Goal: Task Accomplishment & Management: Complete application form

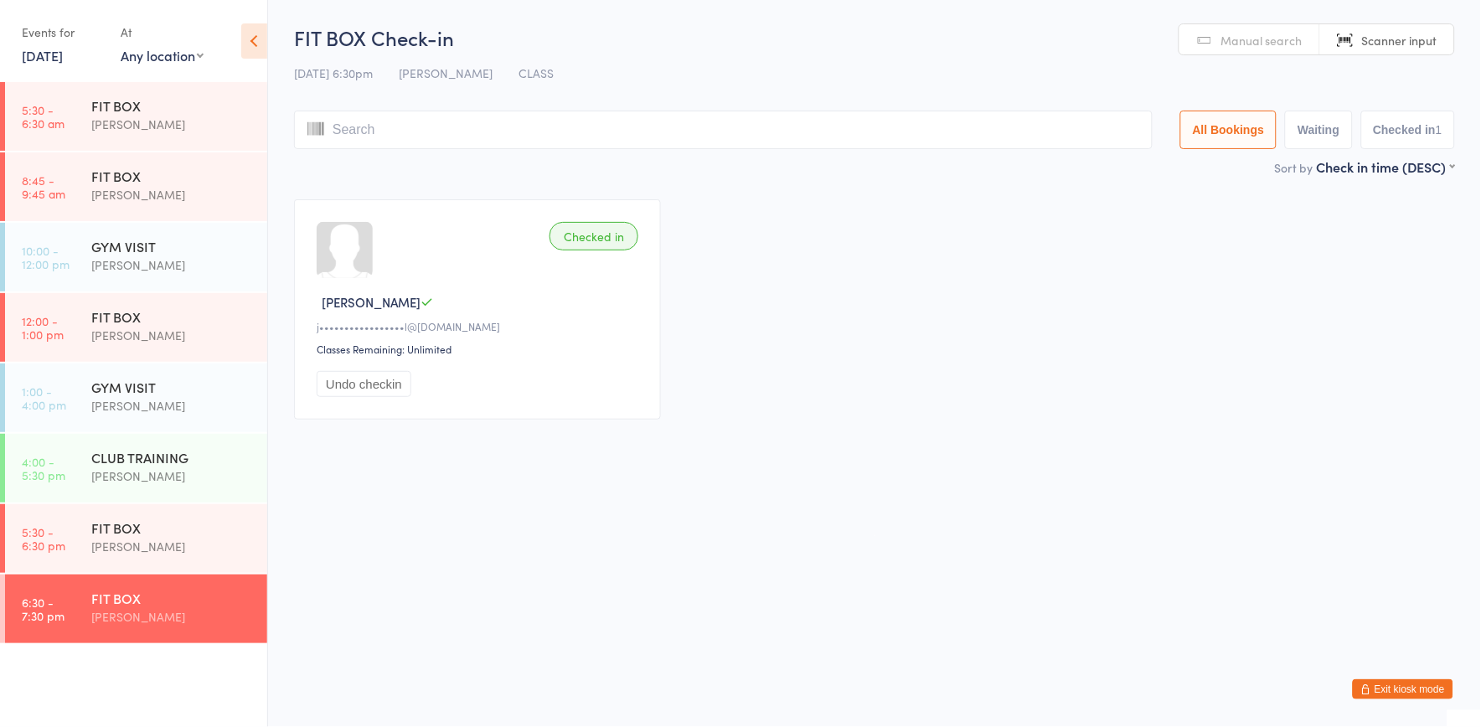
click at [1429, 689] on button "Exit kiosk mode" at bounding box center [1403, 690] width 101 height 20
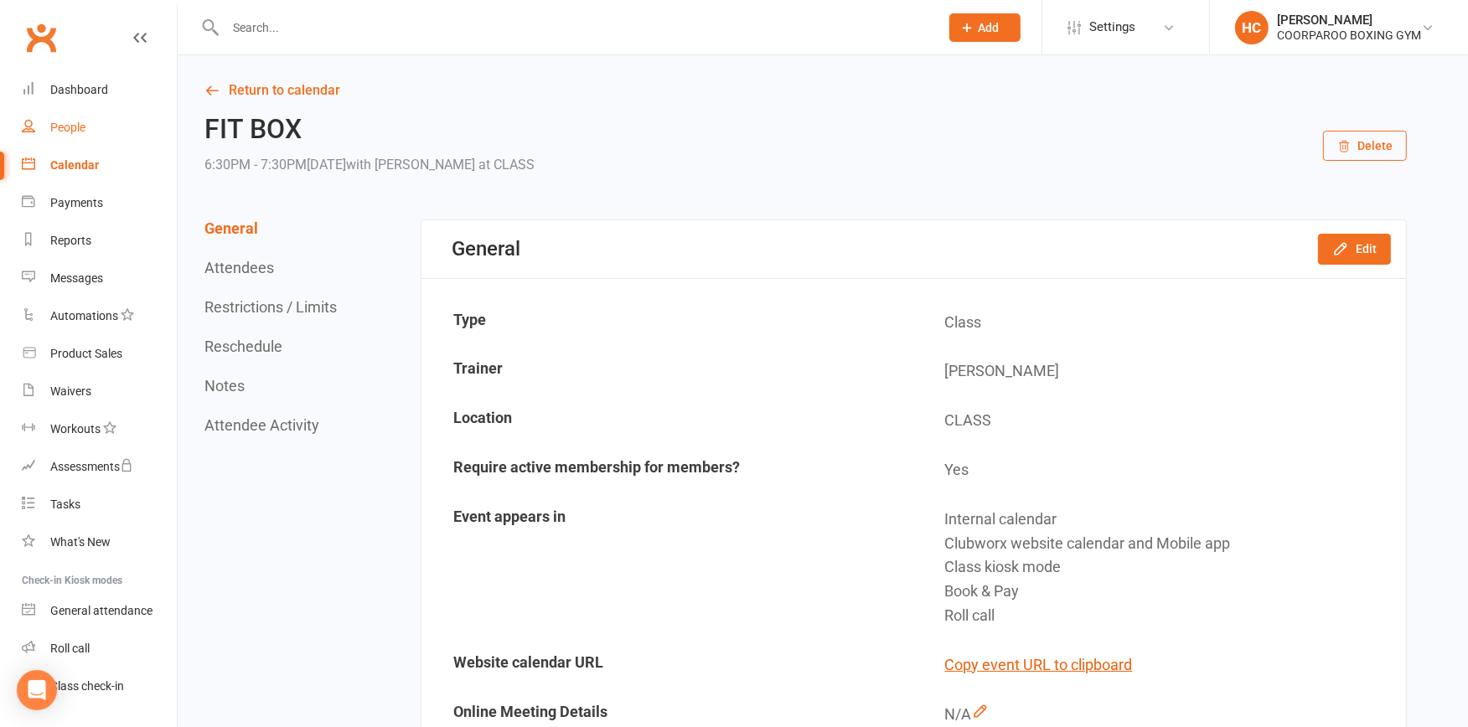
click at [63, 127] on div "People" at bounding box center [67, 127] width 35 height 13
click at [0, 0] on div "Loading" at bounding box center [0, 0] width 0 height 0
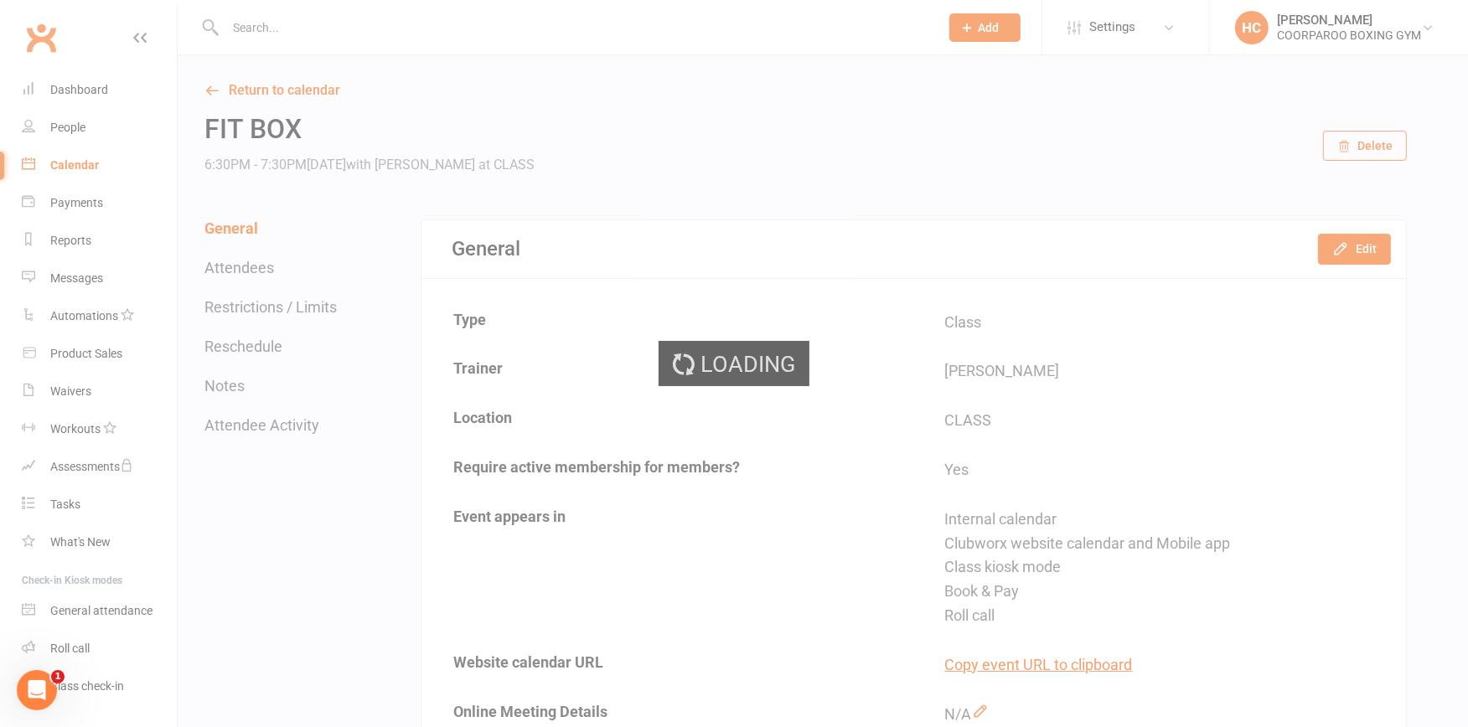
select select "100"
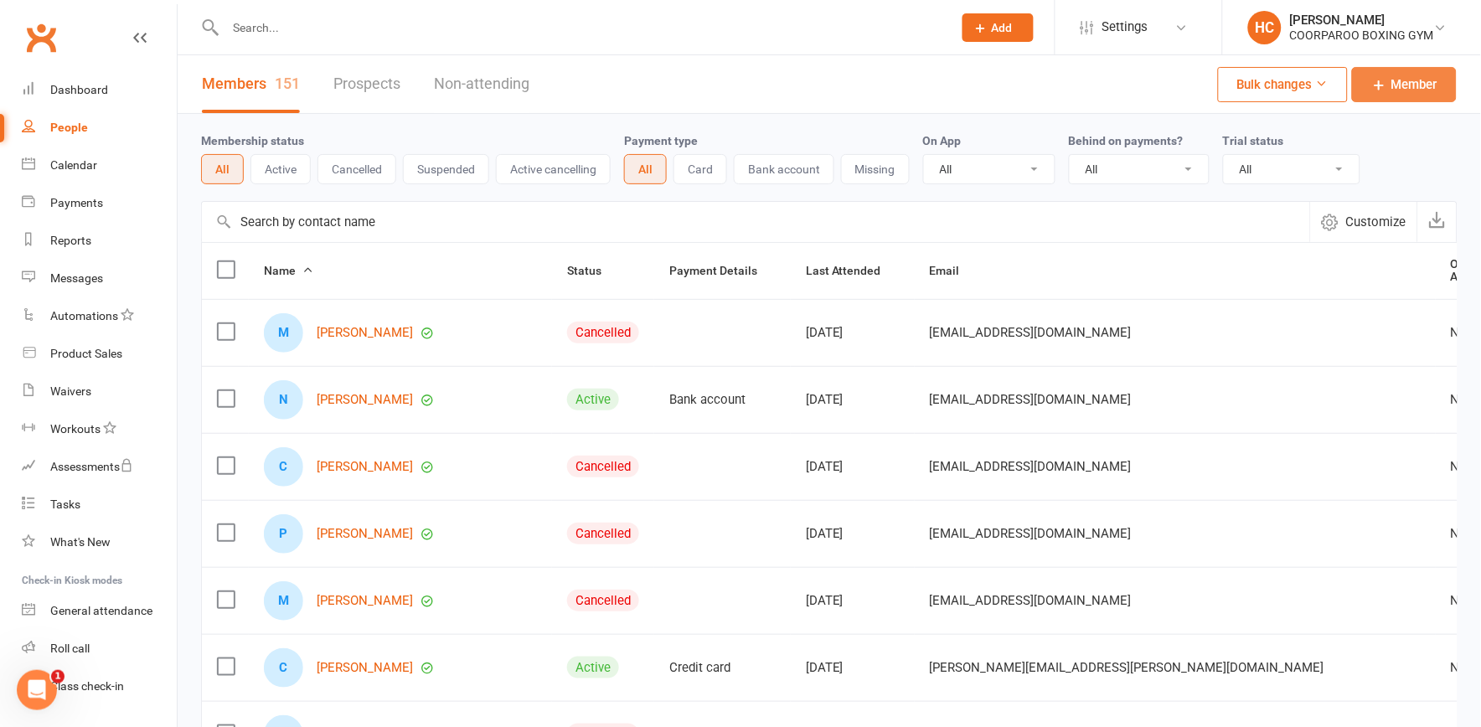
click at [1411, 81] on span "Member" at bounding box center [1415, 85] width 46 height 20
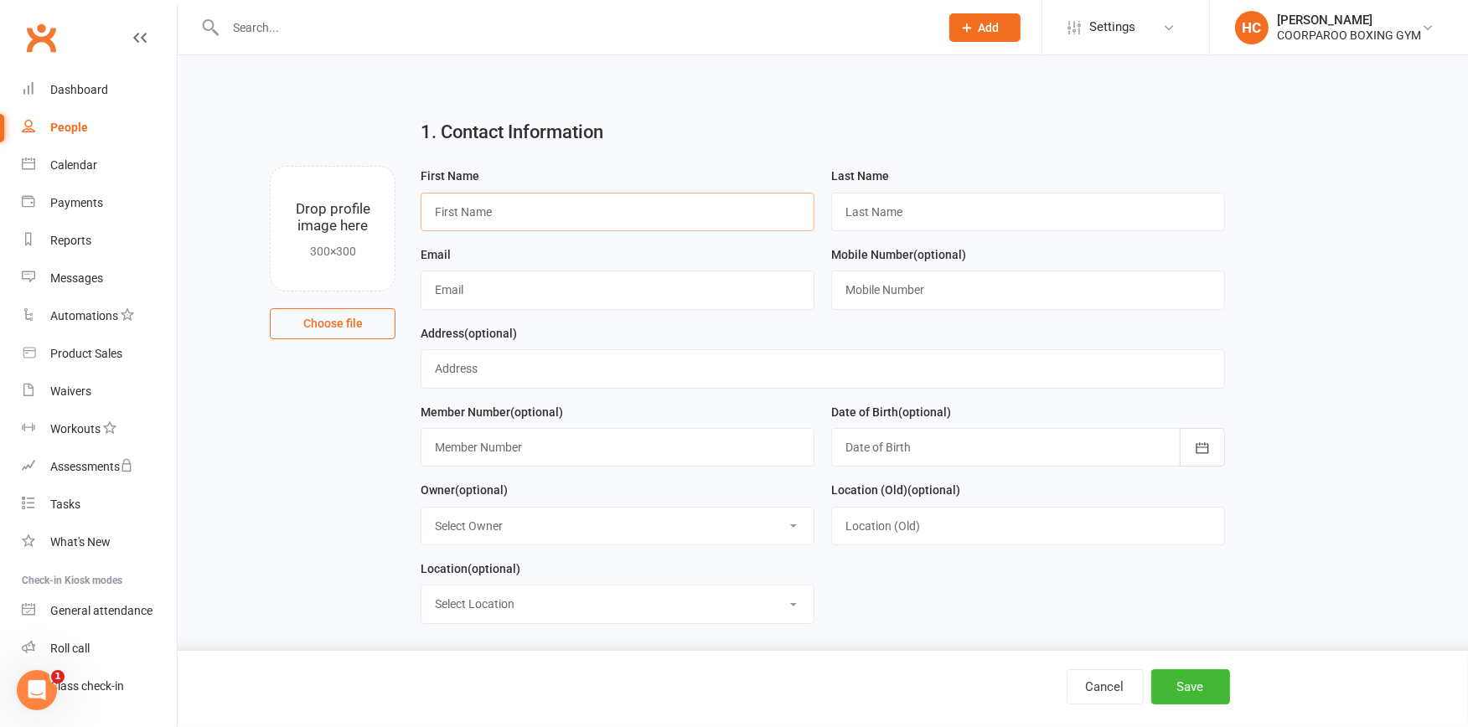
drag, startPoint x: 625, startPoint y: 199, endPoint x: 639, endPoint y: 196, distance: 14.6
click at [632, 201] on input "text" at bounding box center [618, 212] width 394 height 39
type input "[PERSON_NAME]"
click at [1048, 209] on input "text" at bounding box center [1028, 212] width 394 height 39
type input "[PERSON_NAME]"
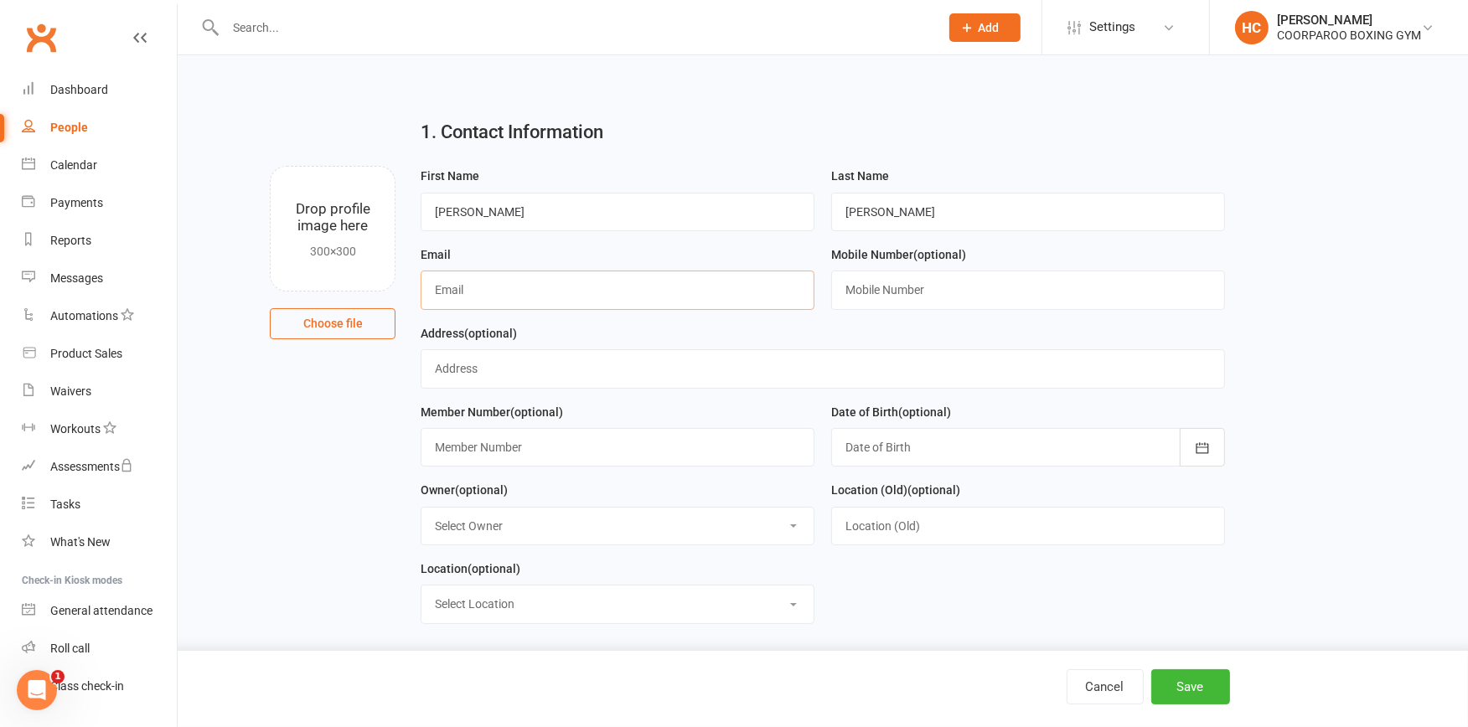
click at [680, 302] on input "text" at bounding box center [618, 290] width 394 height 39
type input "[EMAIL_ADDRESS][DOMAIN_NAME]"
click at [926, 283] on input "text" at bounding box center [1028, 290] width 394 height 39
type input "0411182996"
click at [545, 370] on input "text" at bounding box center [823, 368] width 804 height 39
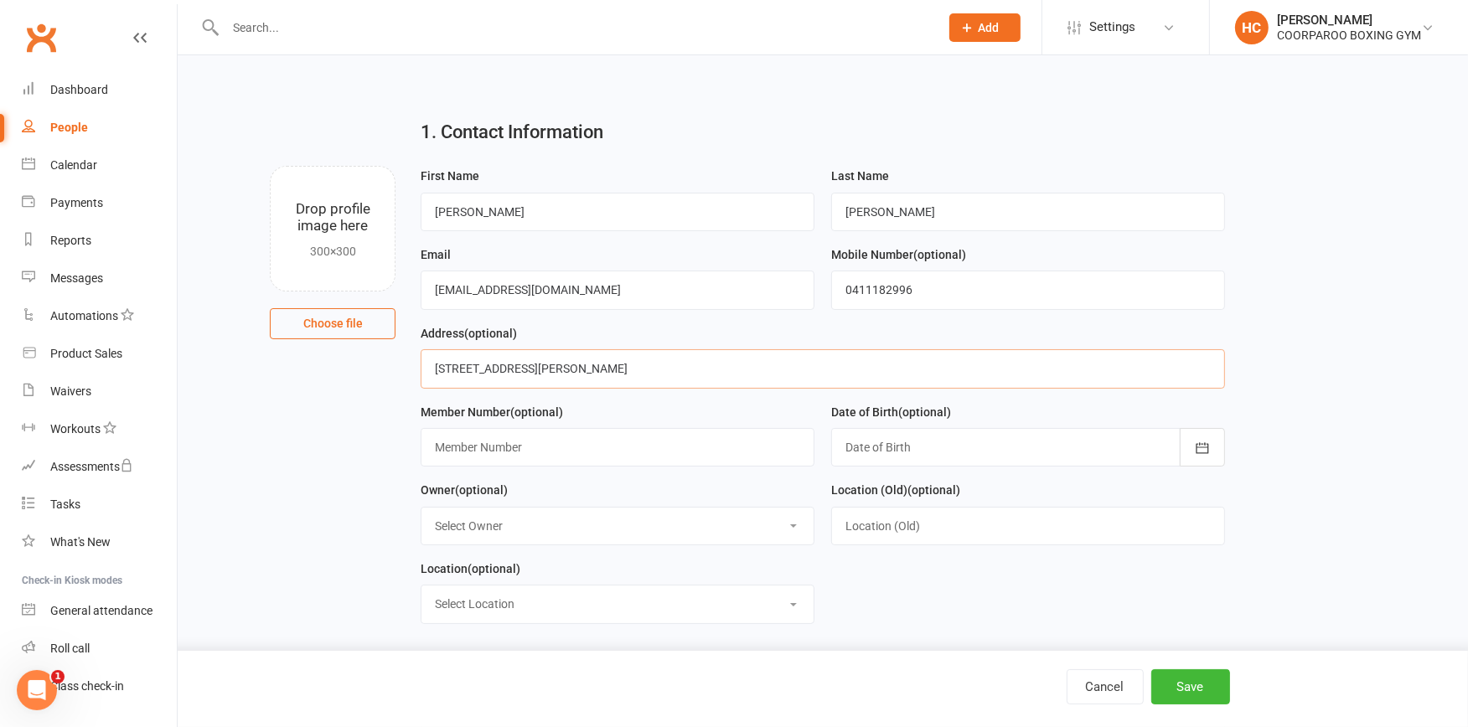
type input "[STREET_ADDRESS][PERSON_NAME]"
click at [625, 451] on input "text" at bounding box center [618, 447] width 394 height 39
type input "02985"
click at [1205, 450] on icon "button" at bounding box center [1202, 448] width 17 height 17
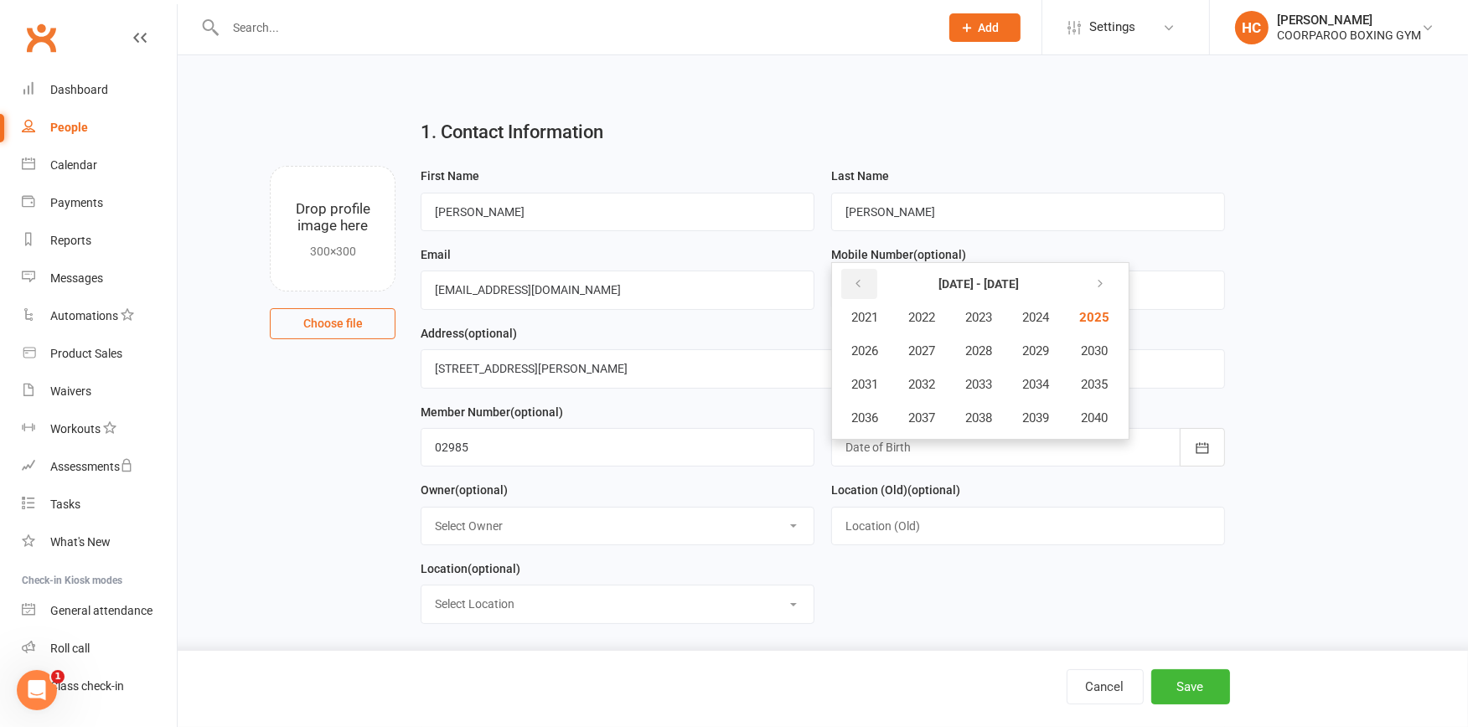
click at [858, 280] on icon "button" at bounding box center [858, 283] width 12 height 13
click at [860, 280] on icon "button" at bounding box center [858, 283] width 12 height 13
click at [985, 379] on span "1993" at bounding box center [978, 384] width 27 height 15
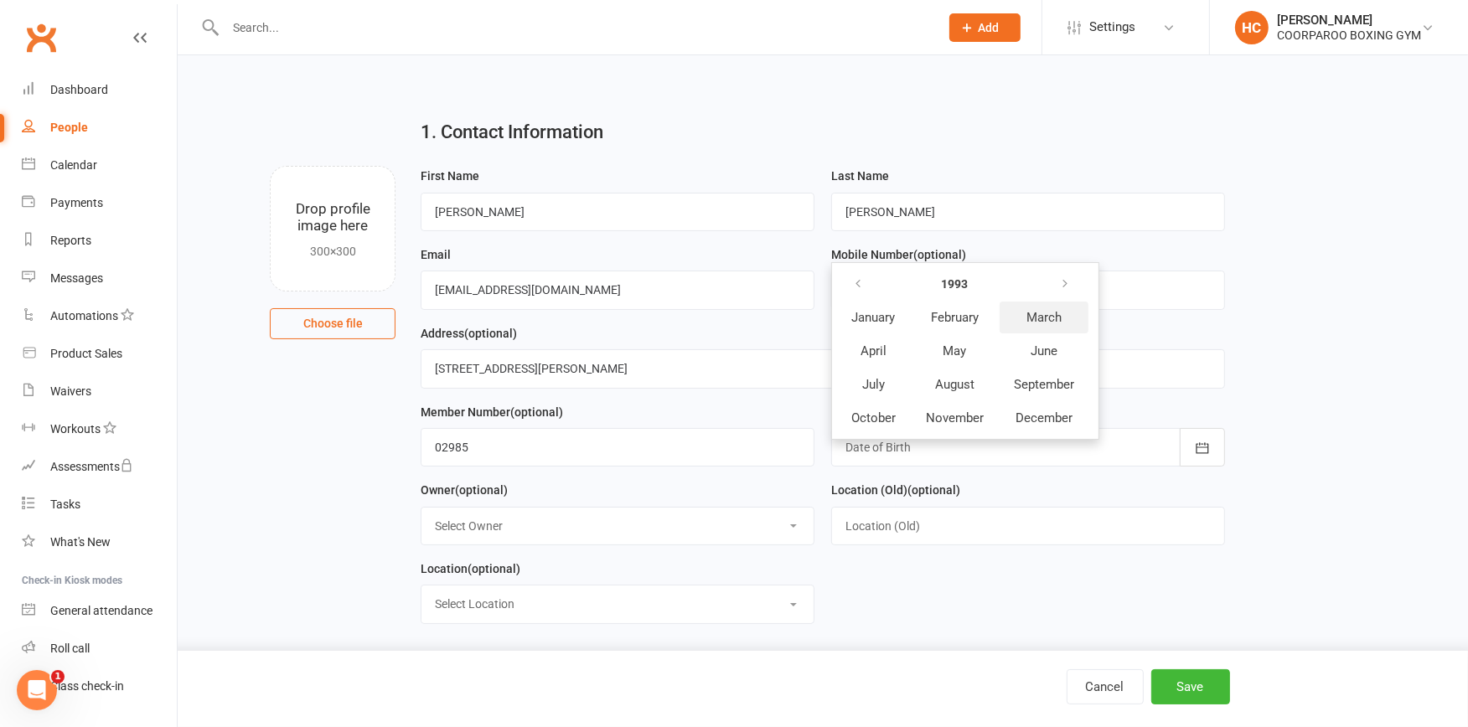
click at [1062, 322] on button "March" at bounding box center [1044, 318] width 89 height 32
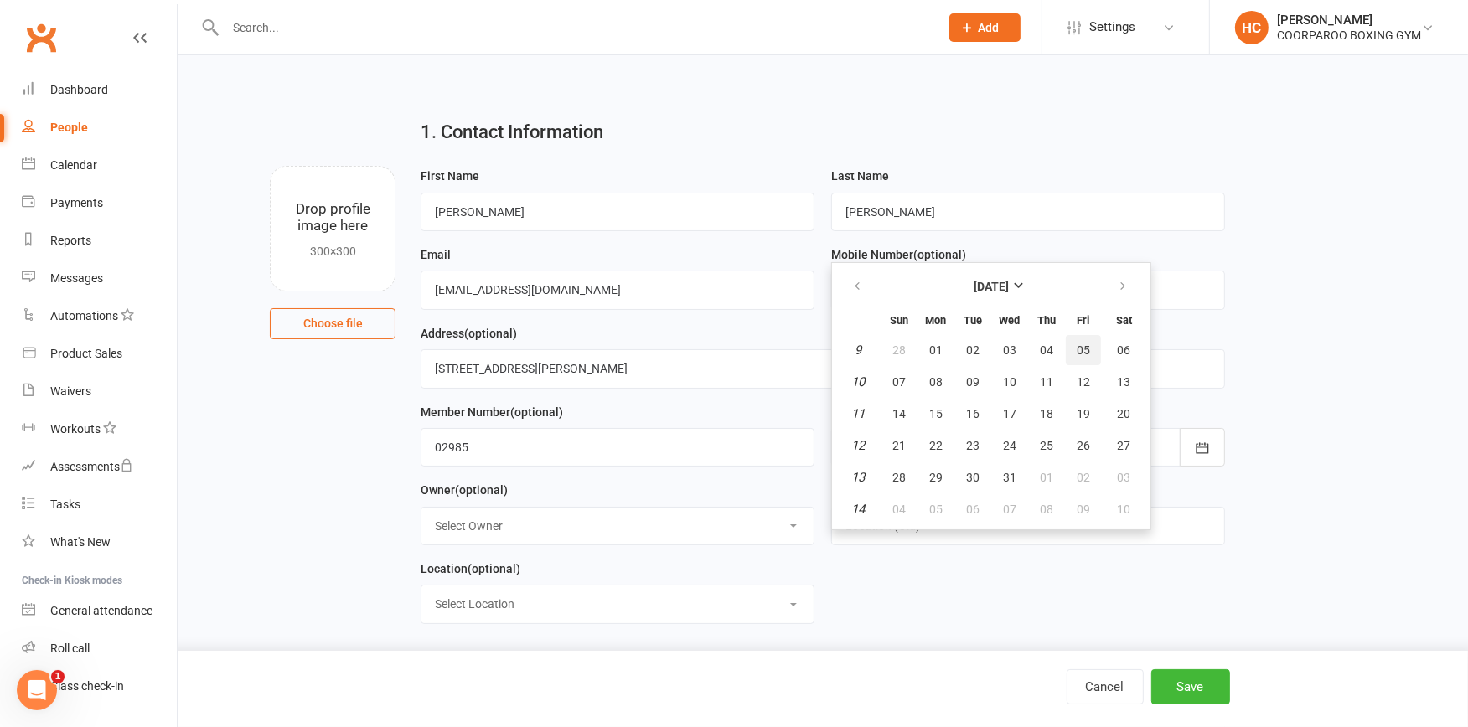
click at [1077, 344] on span "05" at bounding box center [1083, 350] width 13 height 13
type input "[DATE]"
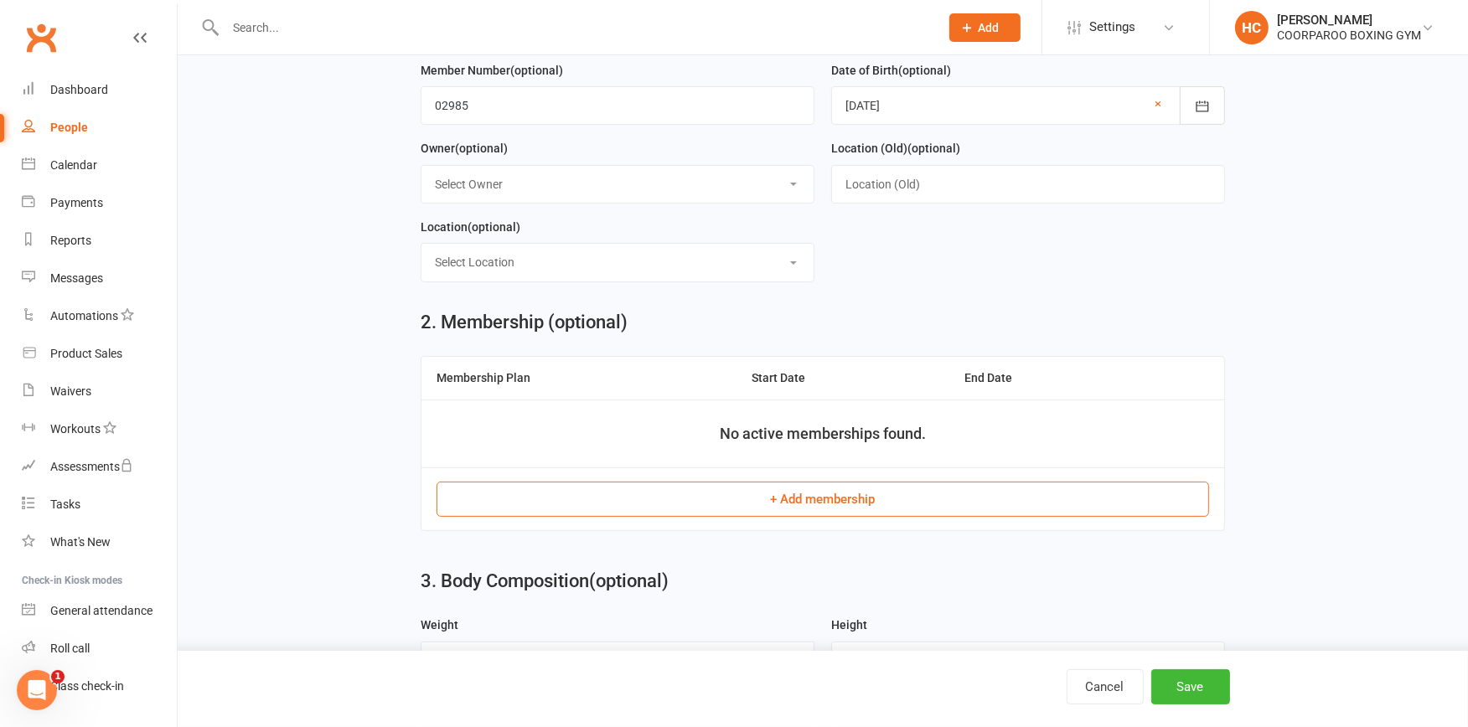
scroll to position [372, 0]
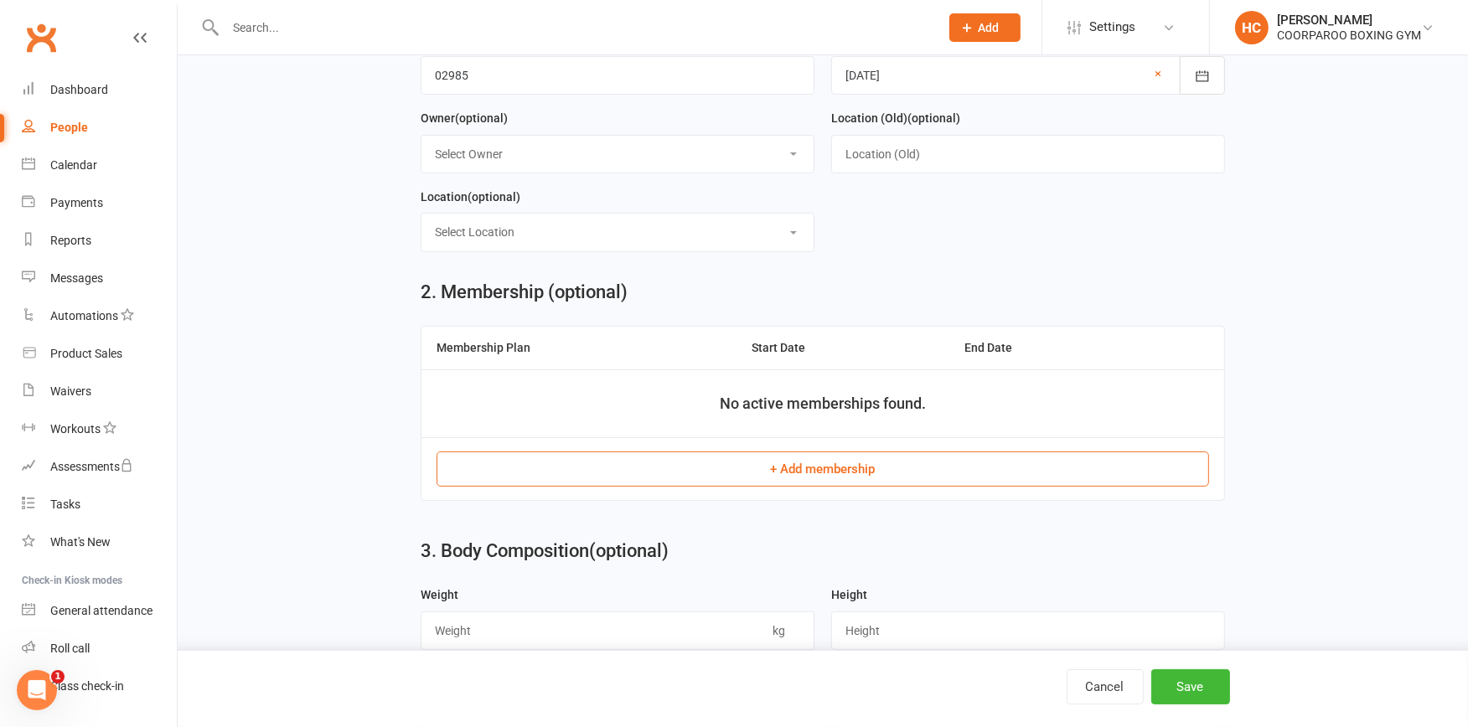
click at [804, 467] on button "+ Add membership" at bounding box center [823, 469] width 772 height 35
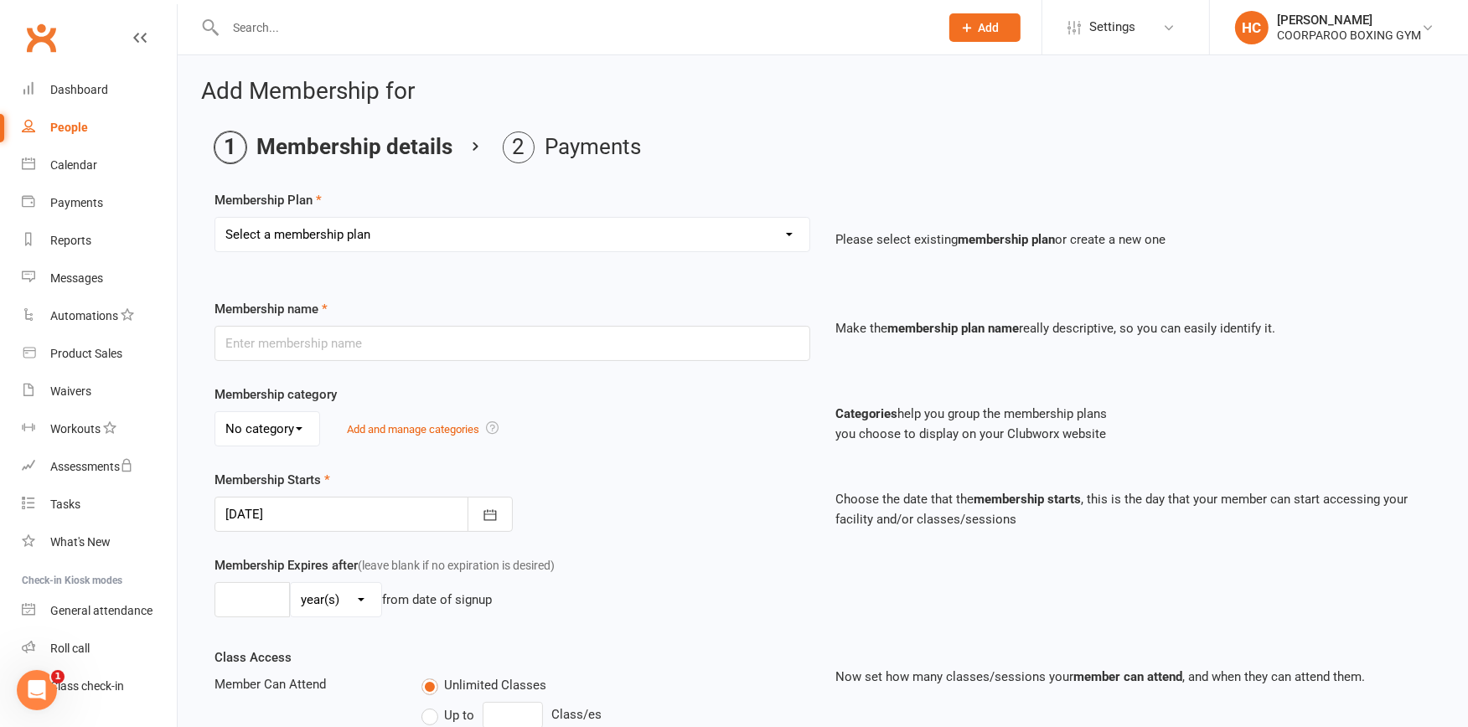
click at [788, 232] on select "Select a membership plan Create new Membership Plan Student Adult" at bounding box center [512, 235] width 594 height 34
select select "2"
click at [215, 218] on select "Select a membership plan Create new Membership Plan Student Adult" at bounding box center [512, 235] width 594 height 34
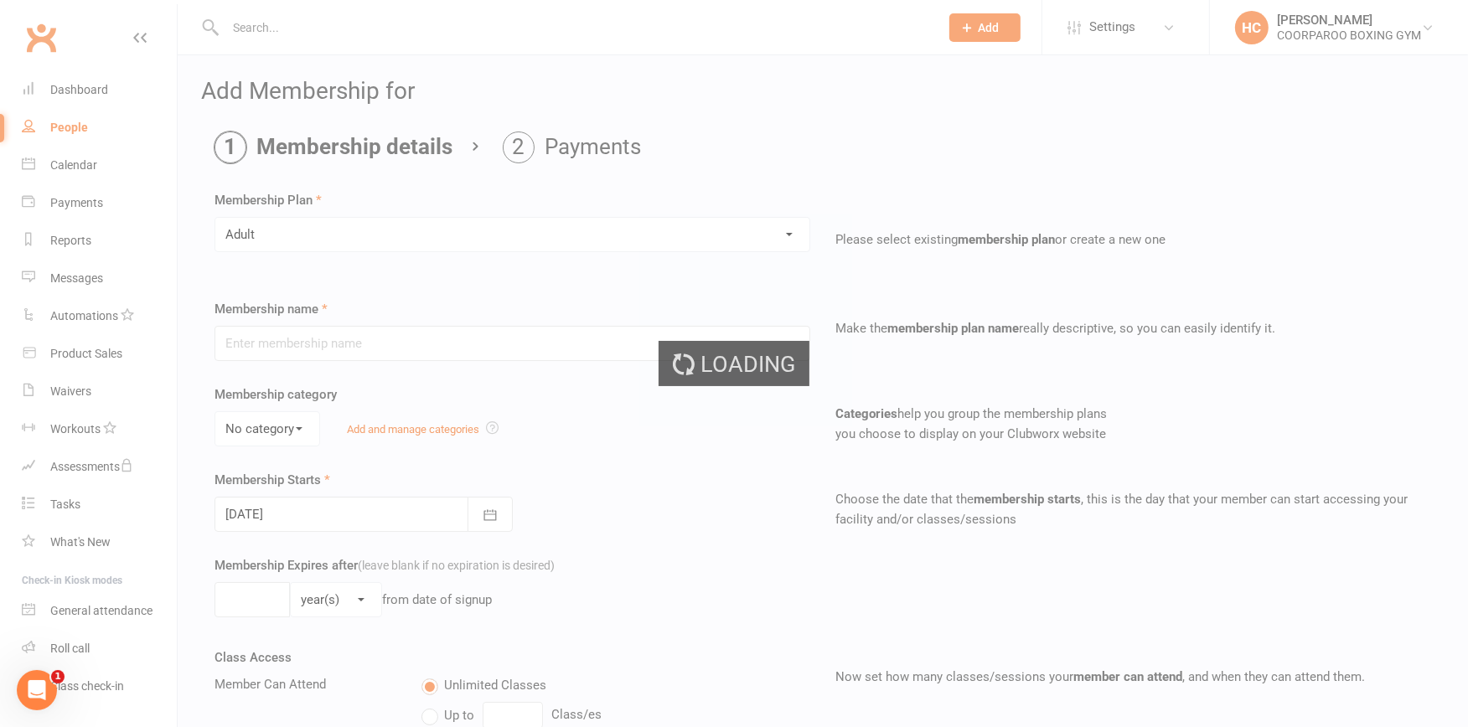
type input "Adult"
select select "0"
type input "0"
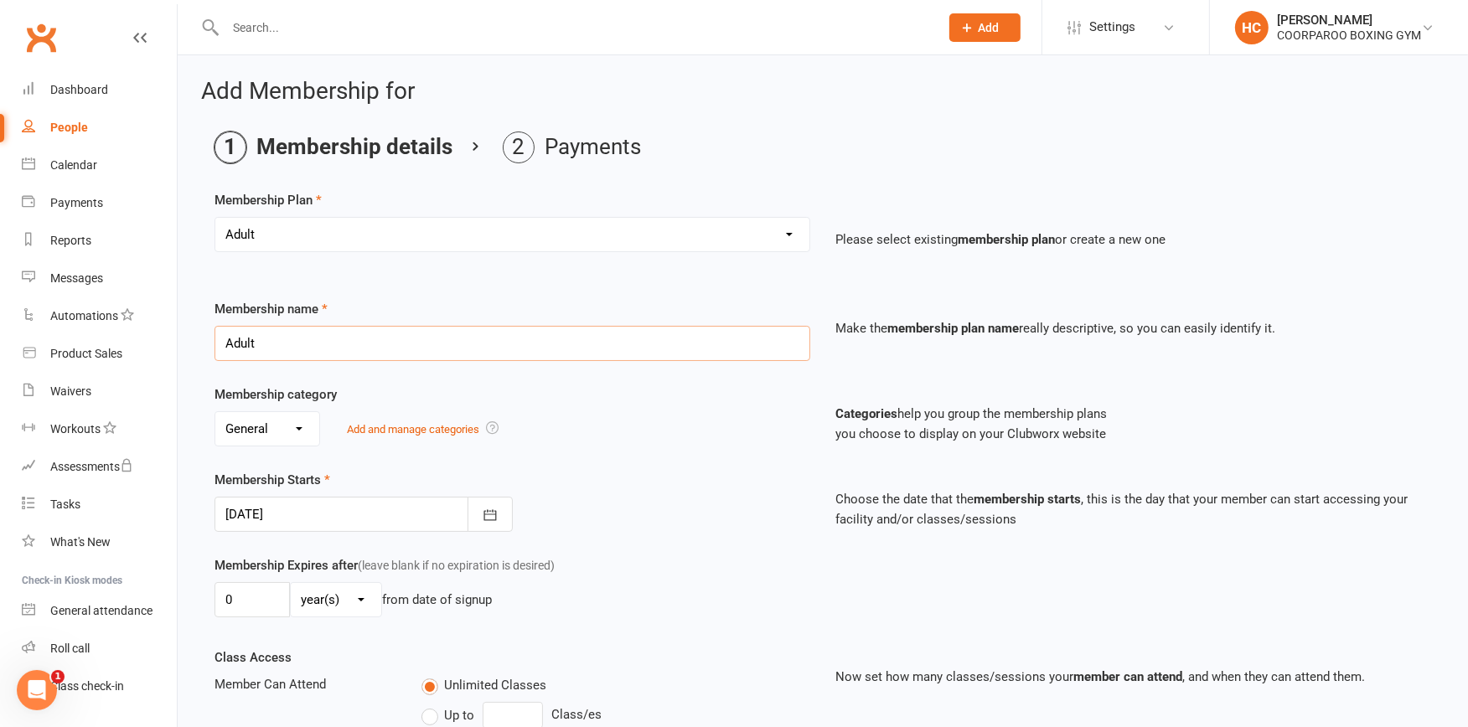
click at [335, 330] on input "Adult" at bounding box center [512, 343] width 596 height 35
type input "A"
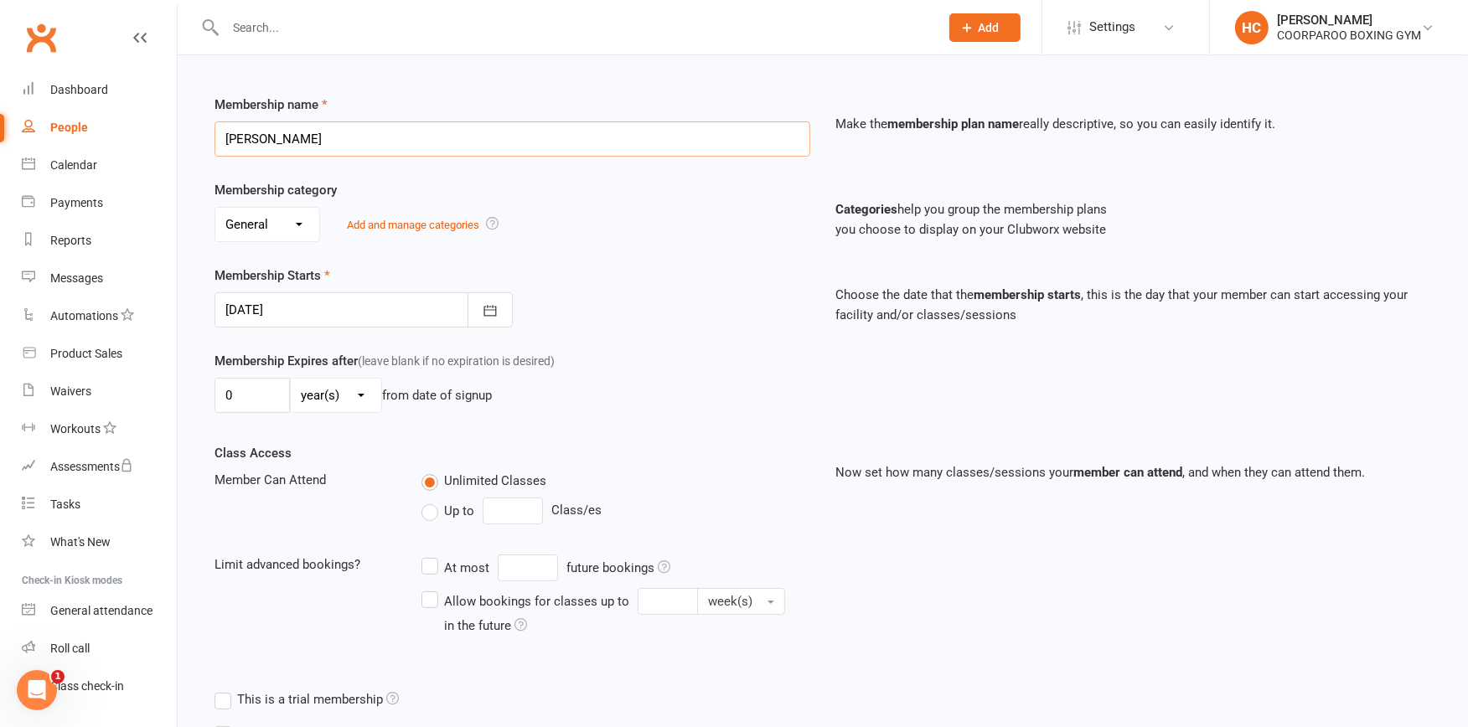
scroll to position [337, 0]
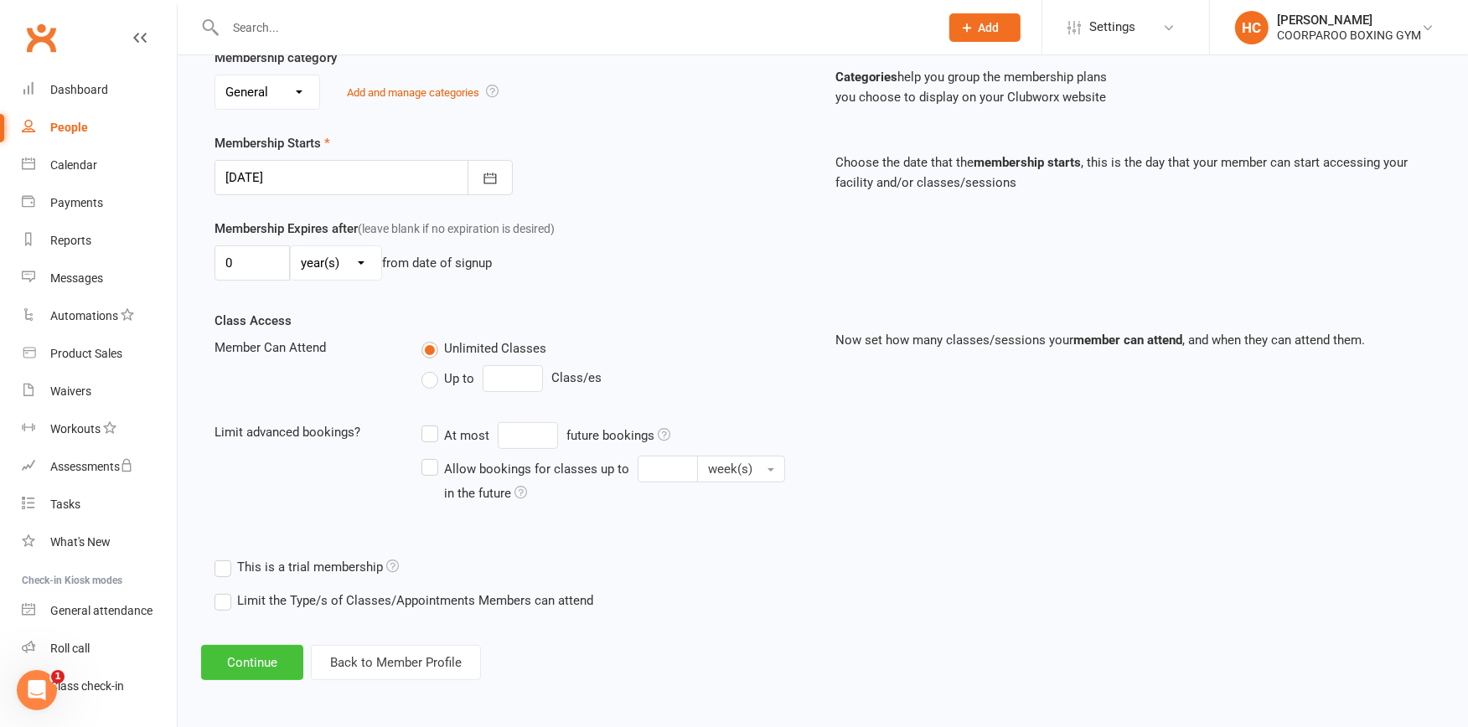
type input "[PERSON_NAME]"
click at [263, 664] on button "Continue" at bounding box center [252, 662] width 102 height 35
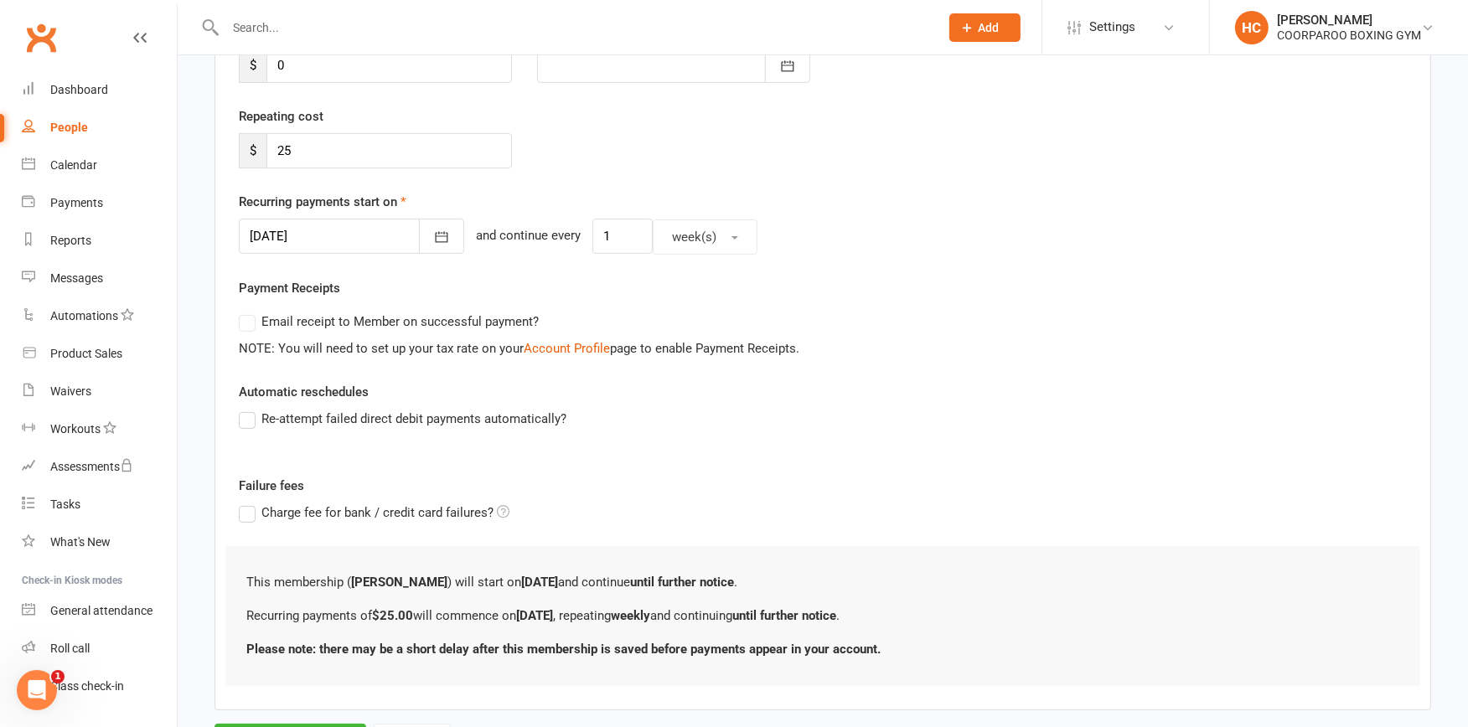
scroll to position [356, 0]
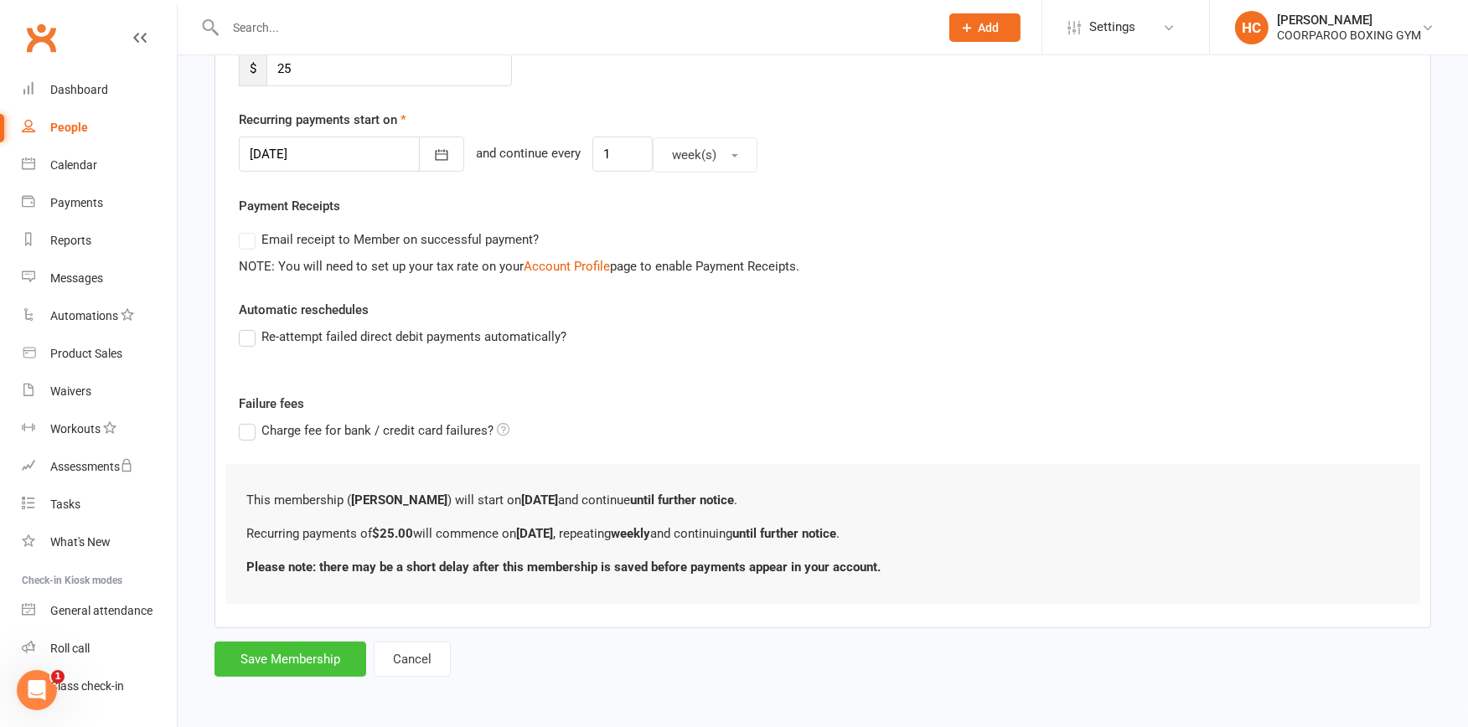
click at [277, 648] on button "Save Membership" at bounding box center [290, 659] width 152 height 35
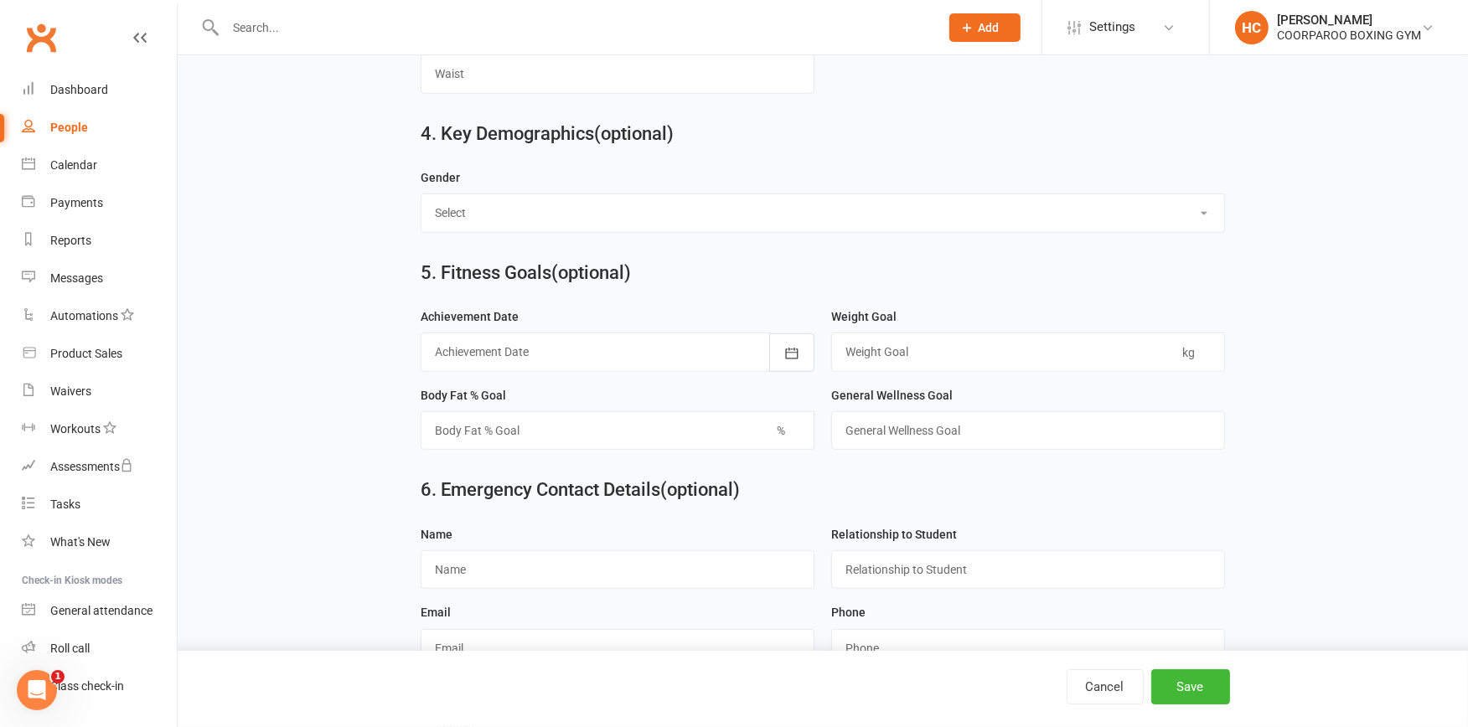
scroll to position [1196, 0]
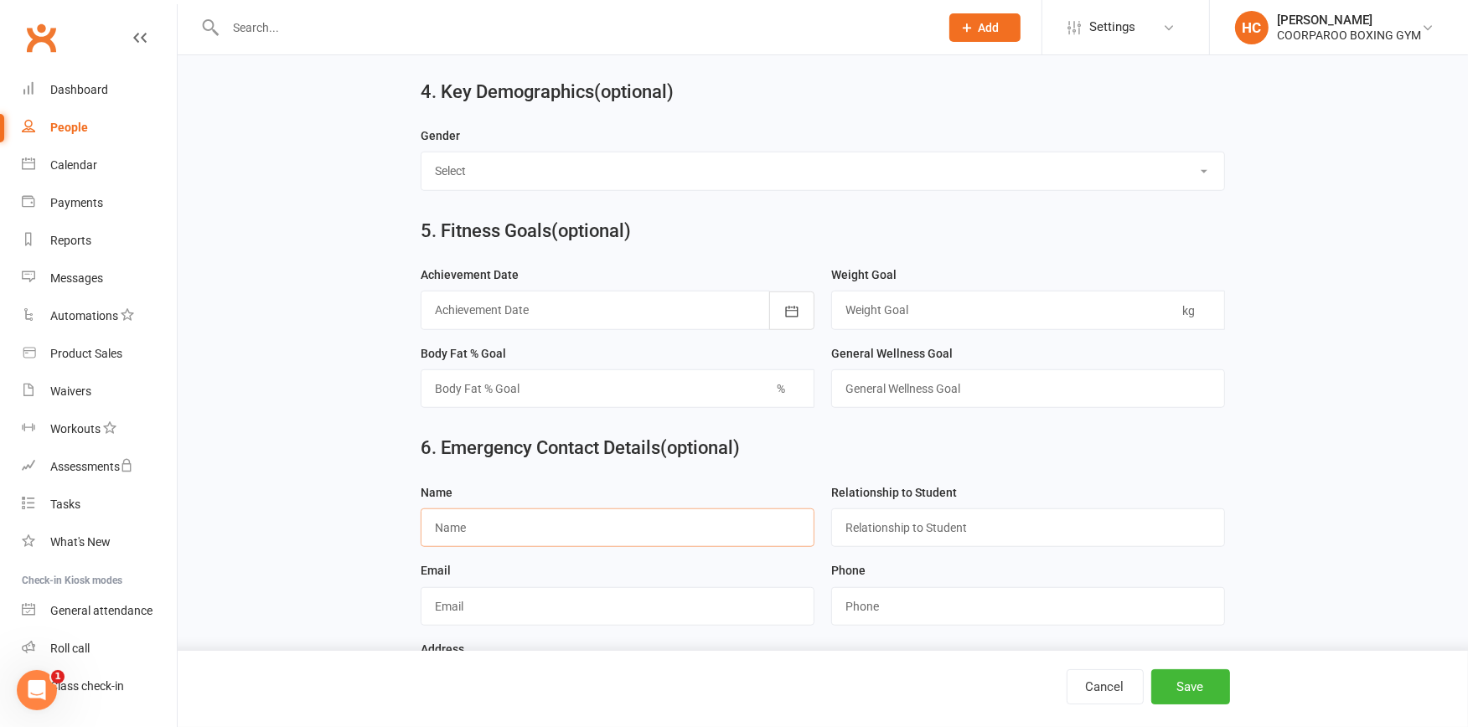
click at [576, 540] on input "text" at bounding box center [618, 528] width 394 height 39
type input "[PERSON_NAME]"
click at [964, 532] on input "text" at bounding box center [1028, 528] width 394 height 39
type input "MUM"
click at [923, 609] on input "string" at bounding box center [1028, 606] width 394 height 39
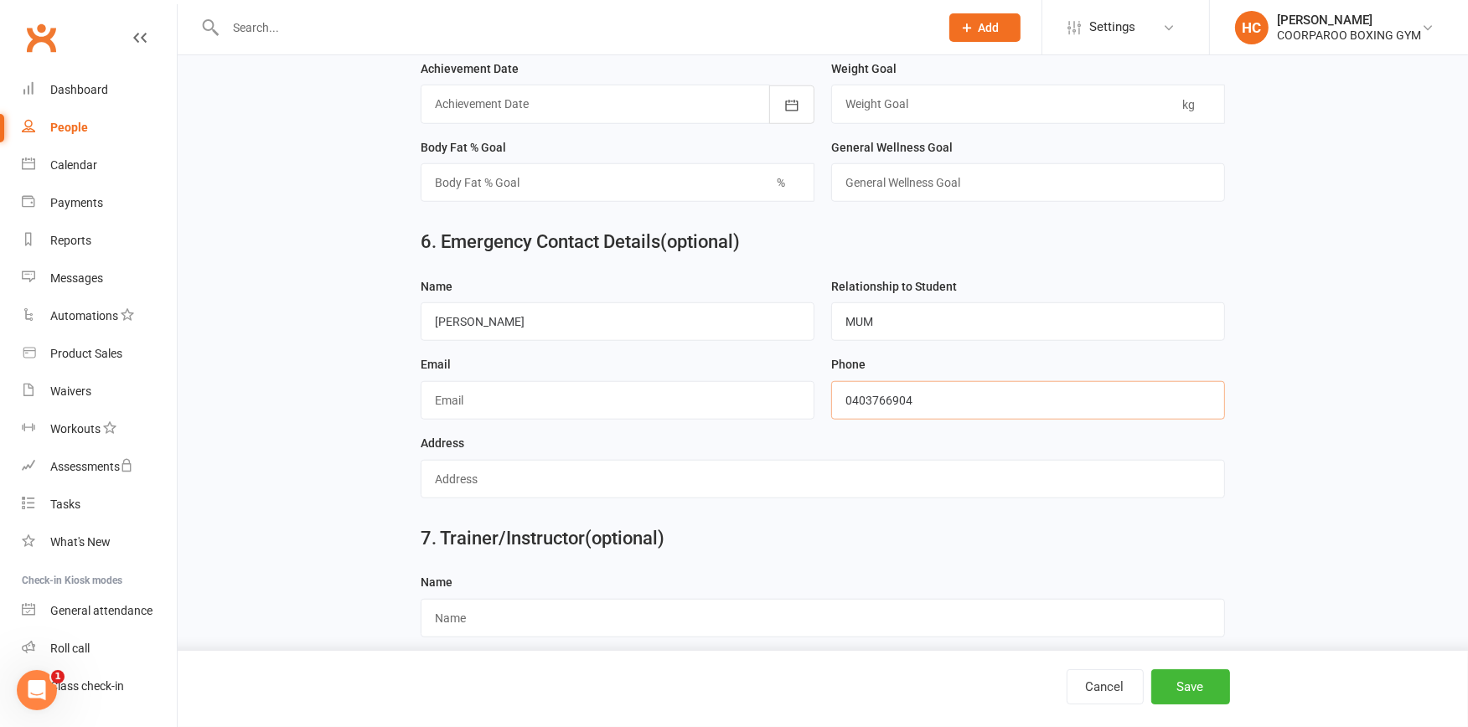
scroll to position [1422, 0]
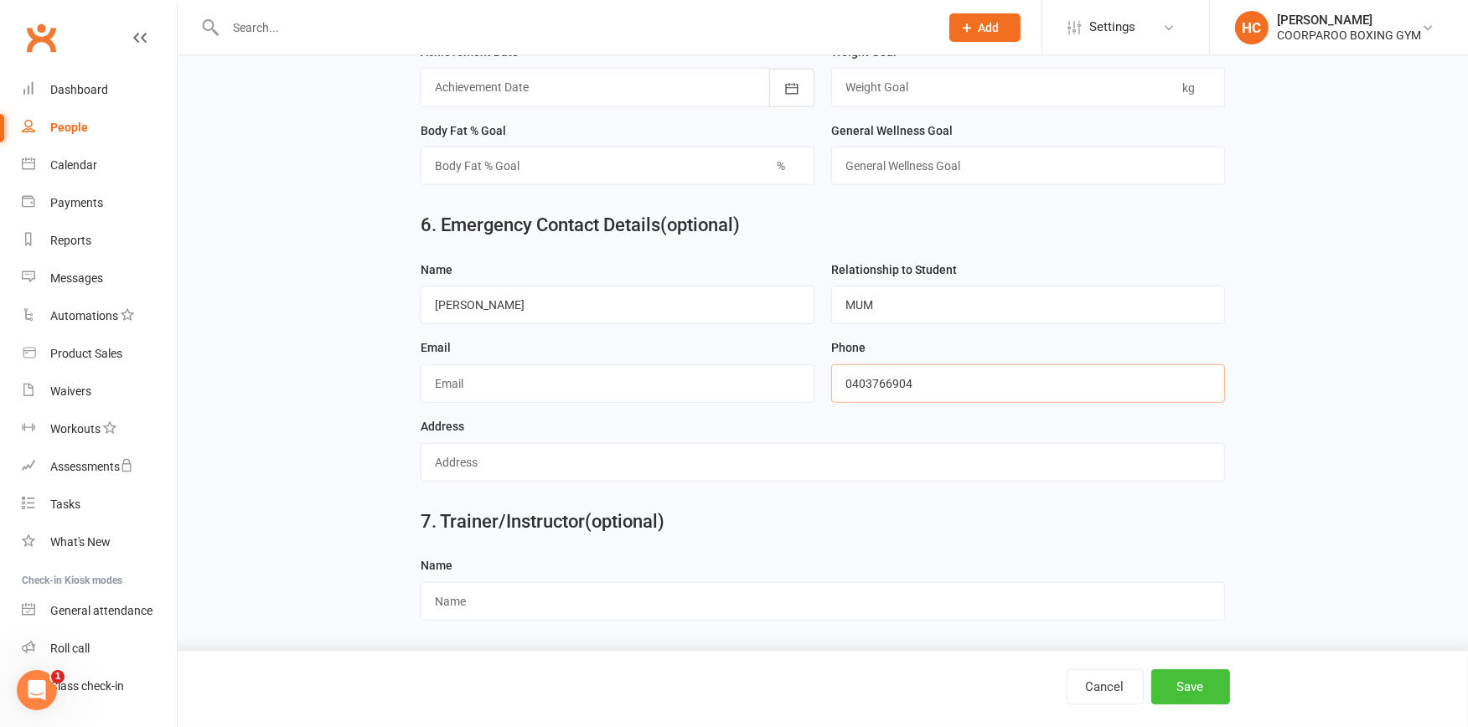
type input "0403766904"
click at [1194, 682] on button "Save" at bounding box center [1190, 686] width 79 height 35
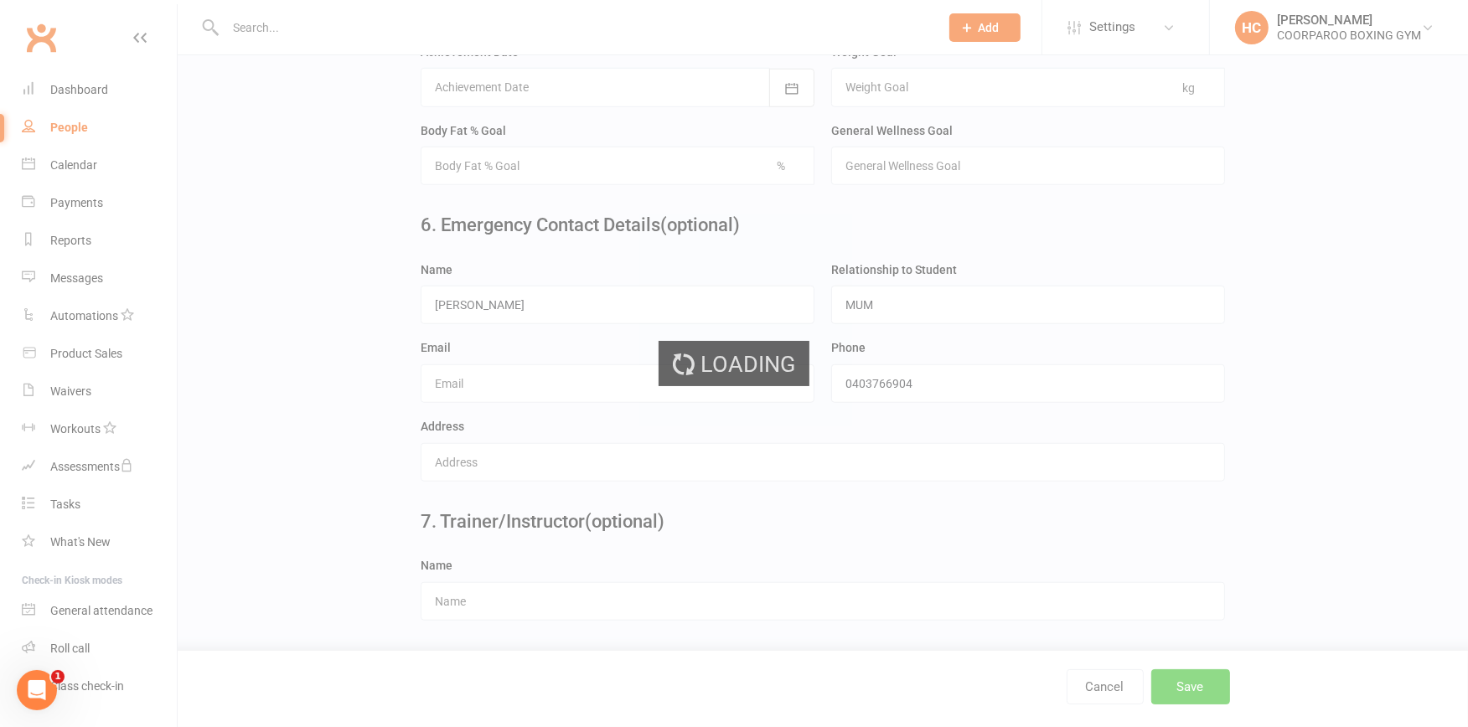
scroll to position [0, 0]
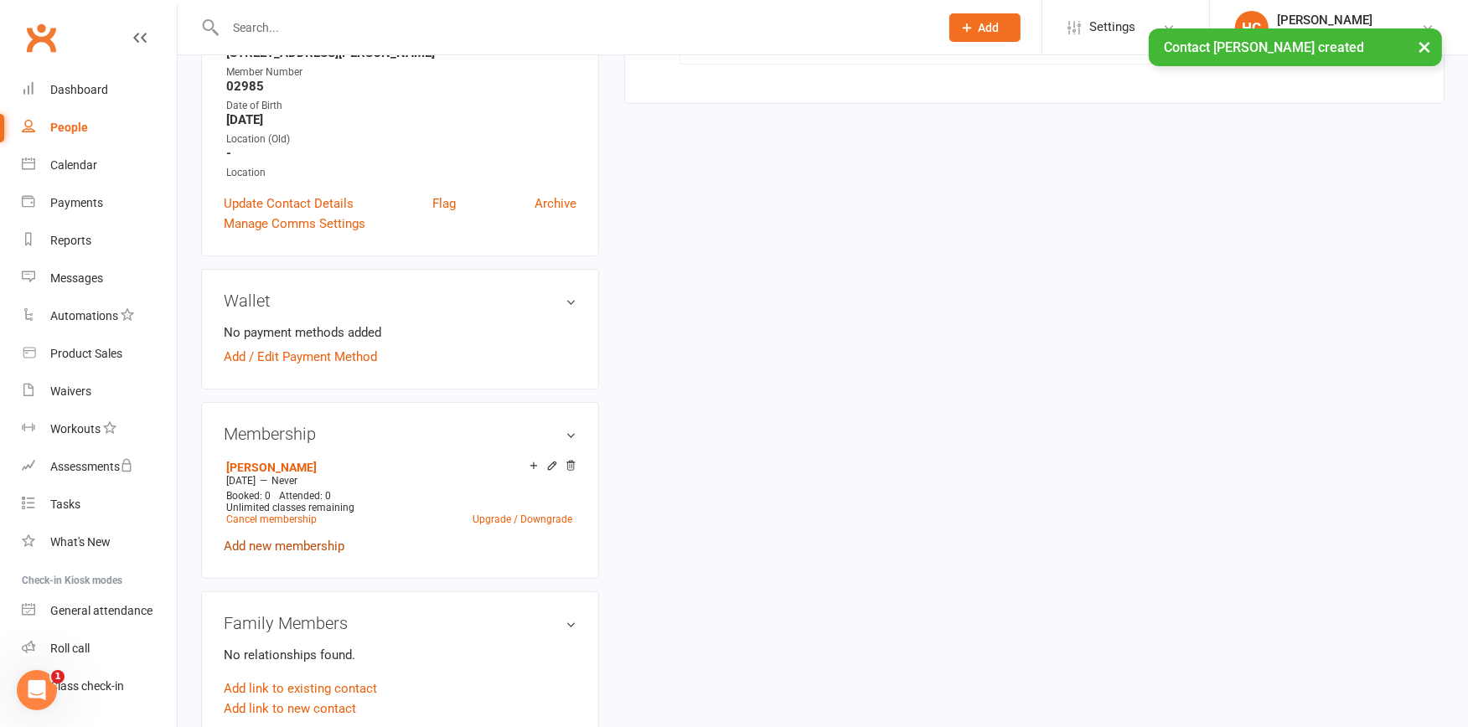
scroll to position [372, 0]
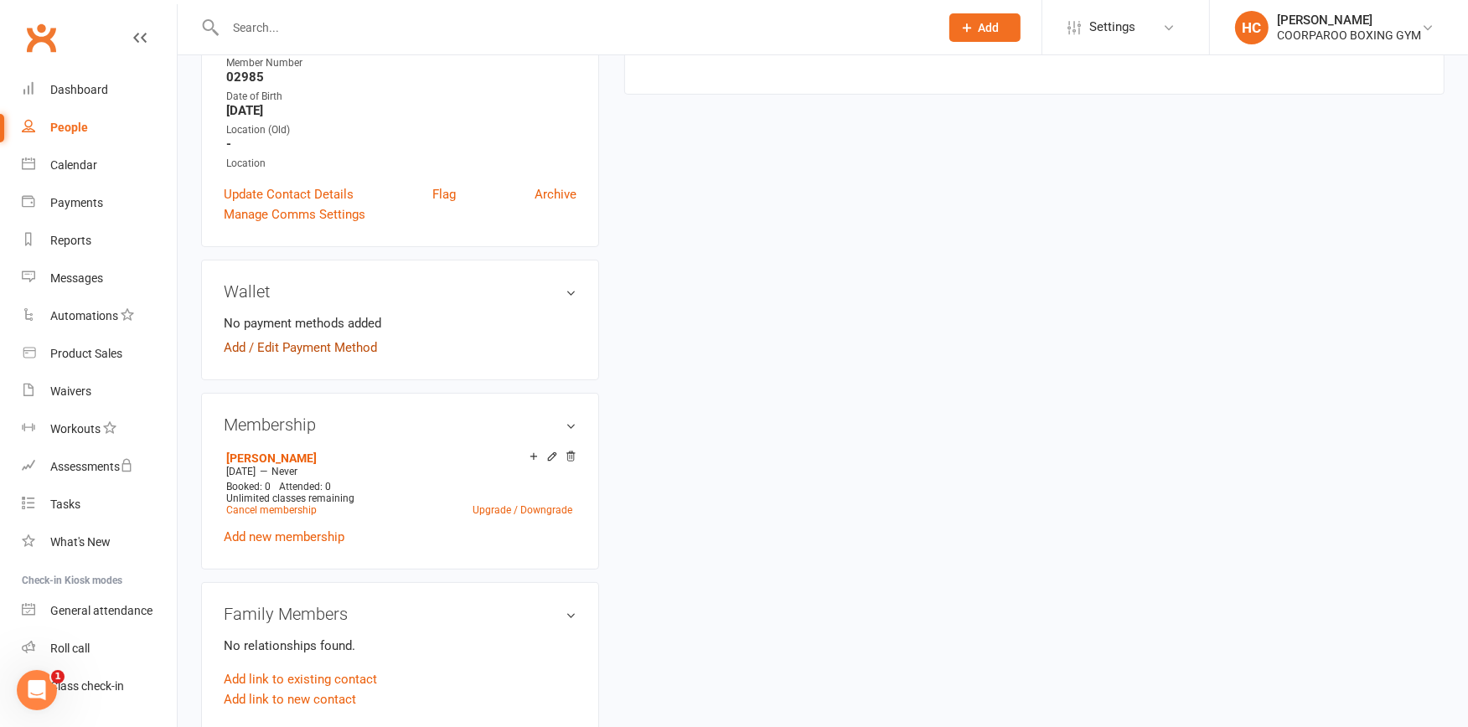
click at [314, 347] on link "Add / Edit Payment Method" at bounding box center [300, 348] width 153 height 20
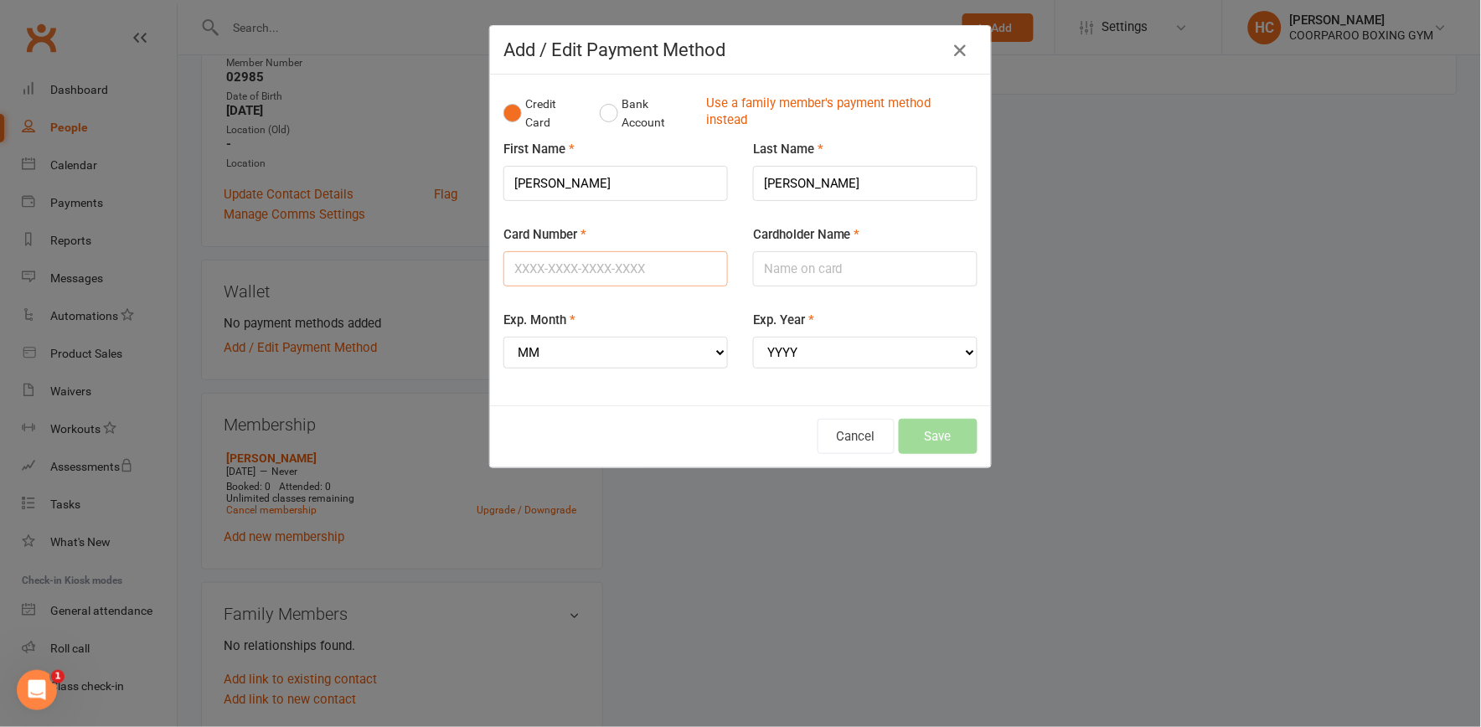
click at [625, 266] on input "Card Number" at bounding box center [616, 268] width 225 height 35
type input "[CREDIT_CARD_NUMBER]"
click at [824, 266] on input "Cardholder Name" at bounding box center [865, 268] width 225 height 35
type input "[PERSON_NAME]"
click at [674, 362] on select "MM 01 02 03 04 05 06 07 08 09 10 11 12" at bounding box center [616, 353] width 225 height 32
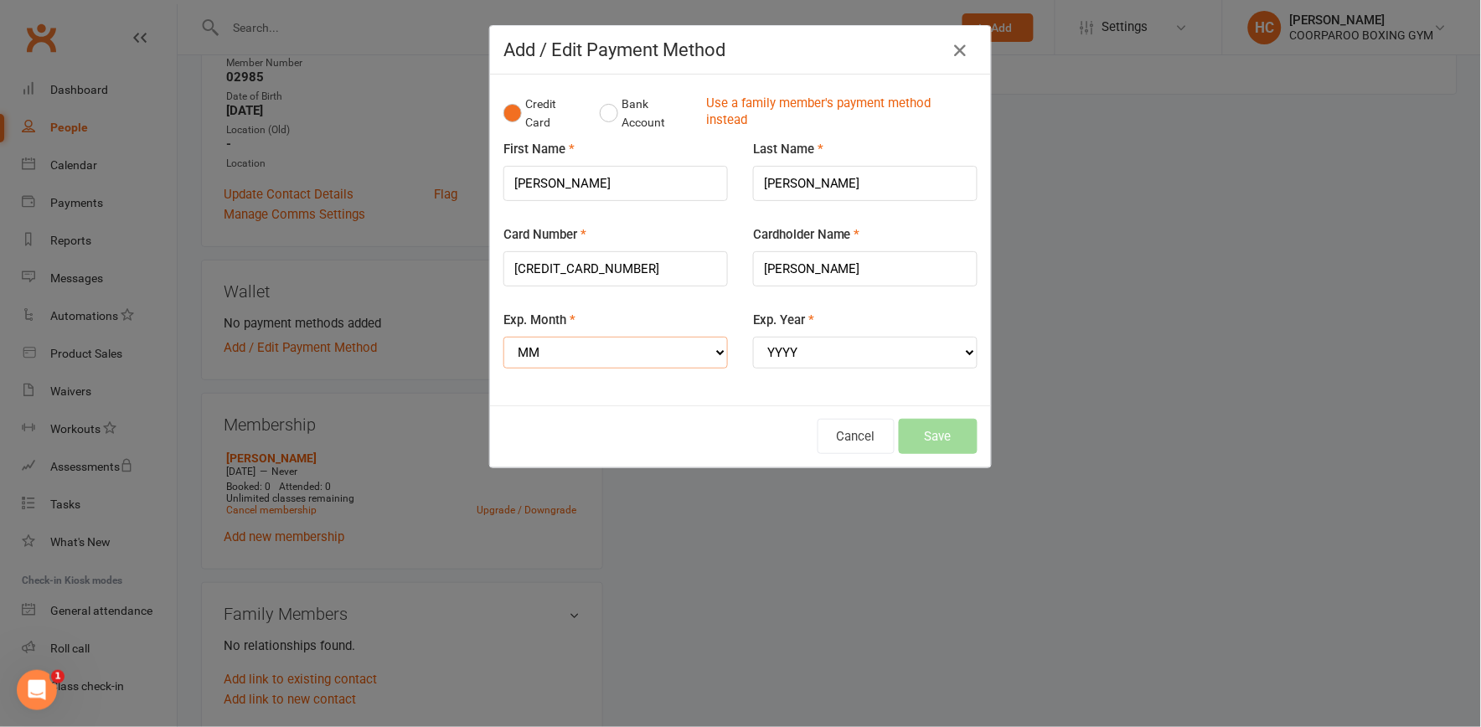
click at [715, 346] on select "MM 01 02 03 04 05 06 07 08 09 10 11 12" at bounding box center [616, 353] width 225 height 32
select select "07"
click at [504, 337] on select "MM 01 02 03 04 05 06 07 08 09 10 11 12" at bounding box center [616, 353] width 225 height 32
click at [964, 341] on select "YYYY 2025 2026 2027 2028 2029 2030 2031 2032 2033 2034" at bounding box center [865, 353] width 225 height 32
select select "2027"
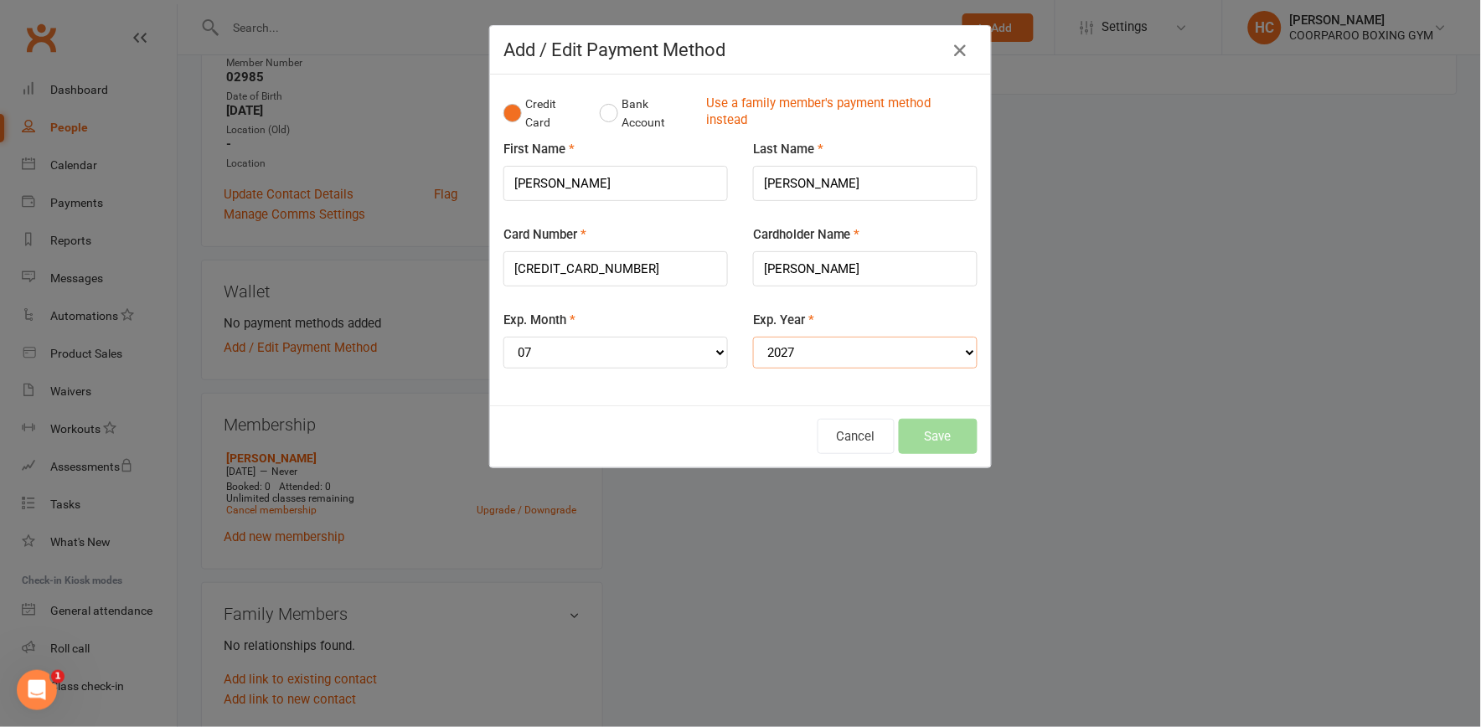
click at [753, 337] on select "YYYY 2025 2026 2027 2028 2029 2030 2031 2032 2033 2034" at bounding box center [865, 353] width 225 height 32
click at [948, 436] on button "Save" at bounding box center [938, 436] width 79 height 35
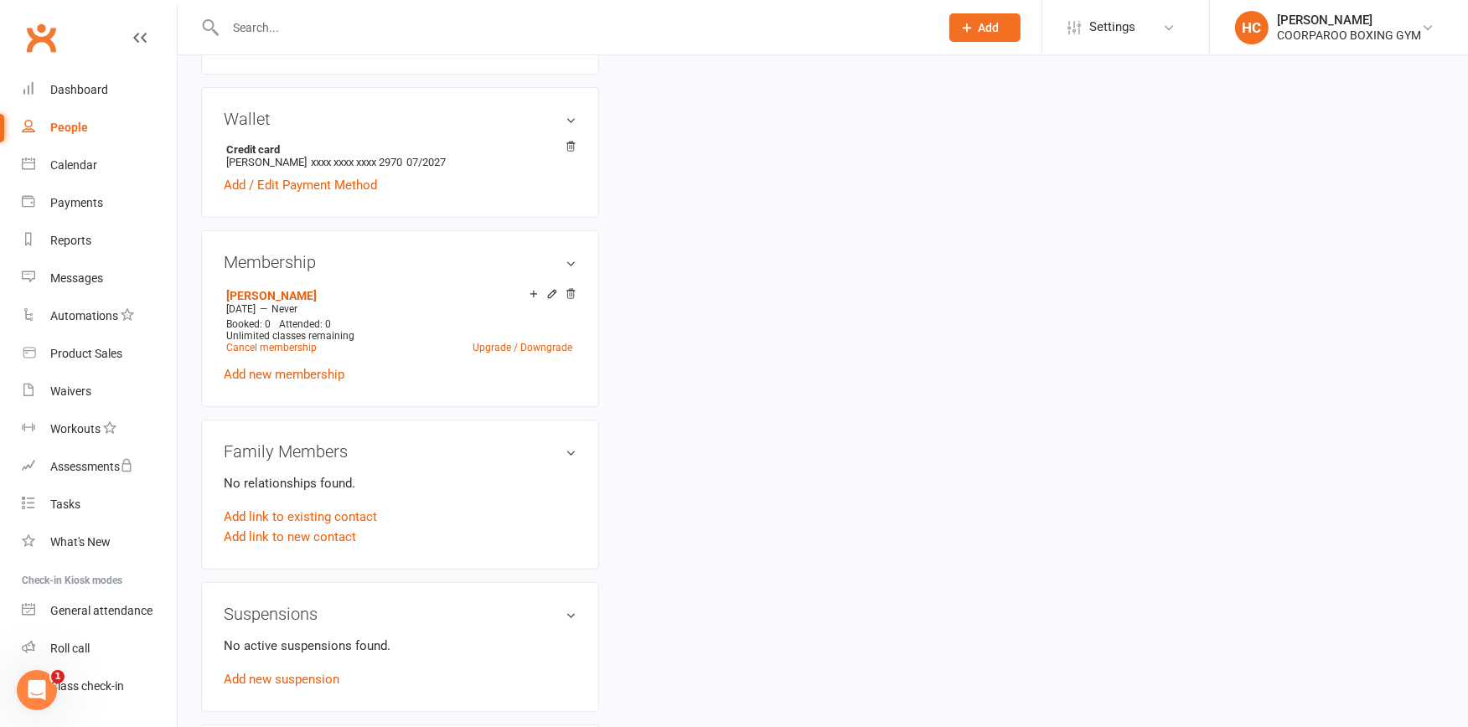
scroll to position [465, 0]
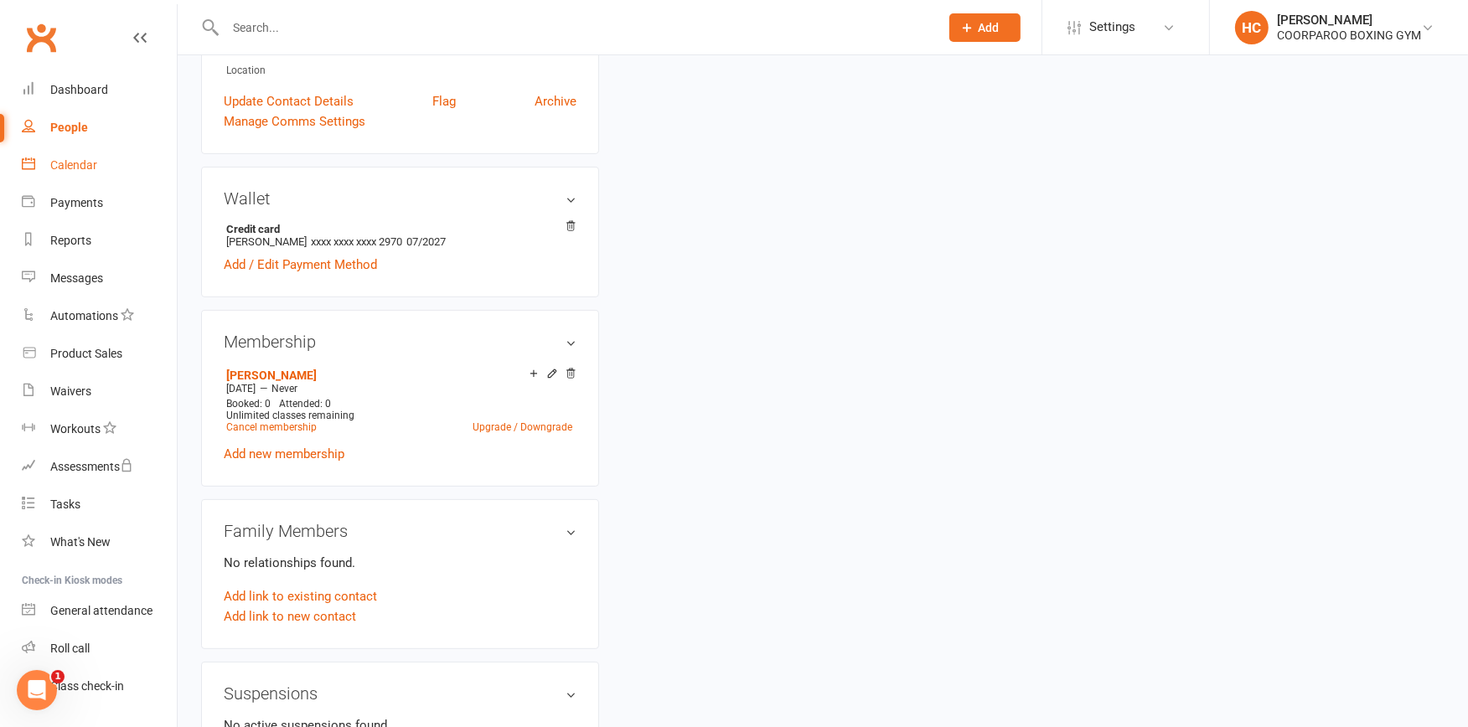
click at [64, 164] on div "Calendar" at bounding box center [73, 164] width 47 height 13
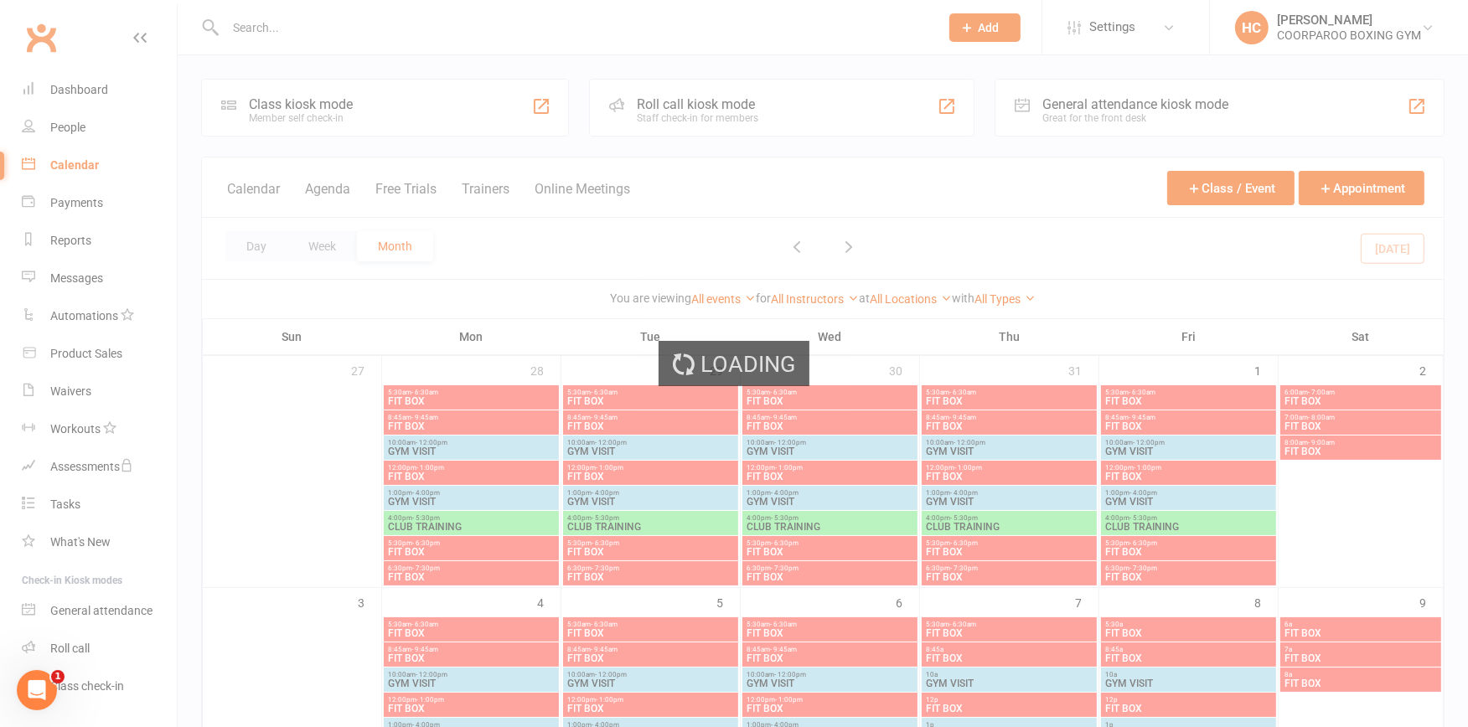
click at [387, 101] on div "Loading" at bounding box center [734, 363] width 1468 height 727
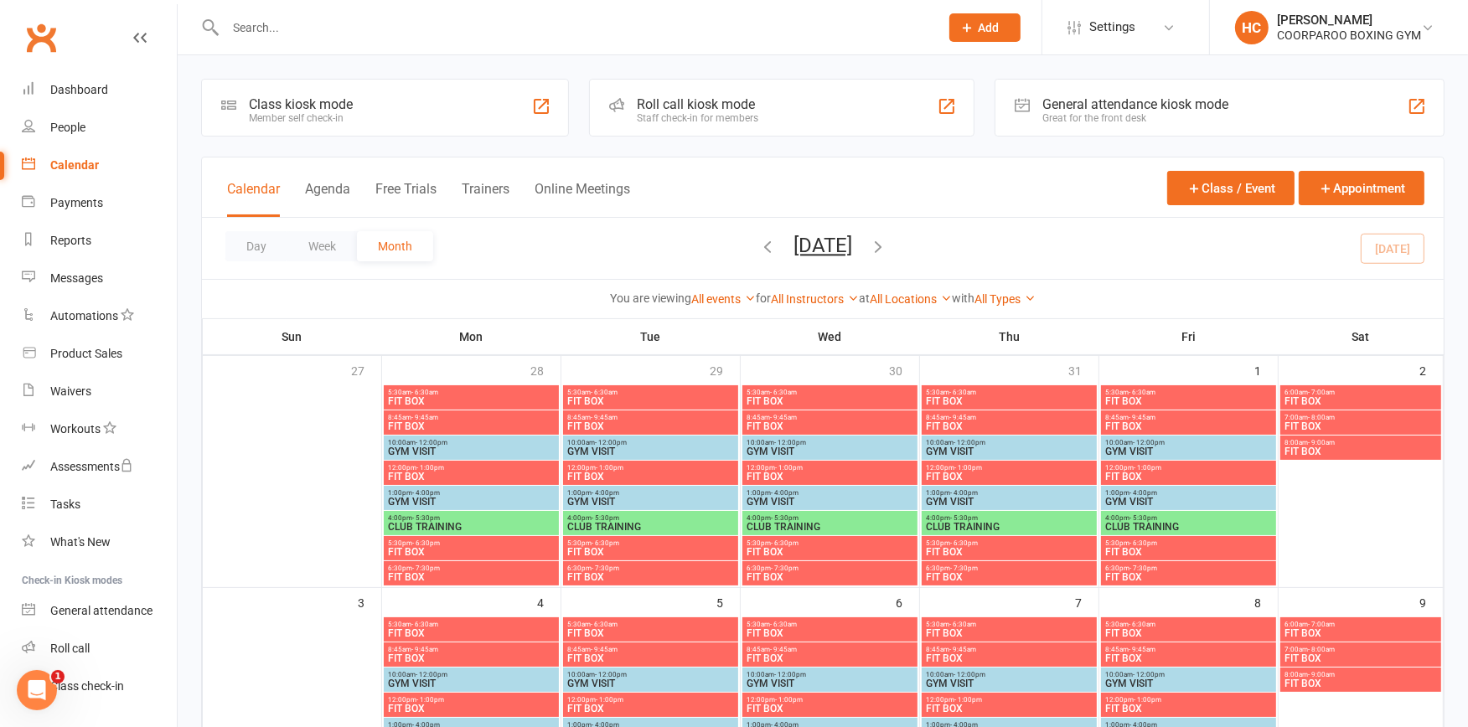
click at [408, 121] on div "Class kiosk mode Member self check-in" at bounding box center [385, 108] width 368 height 58
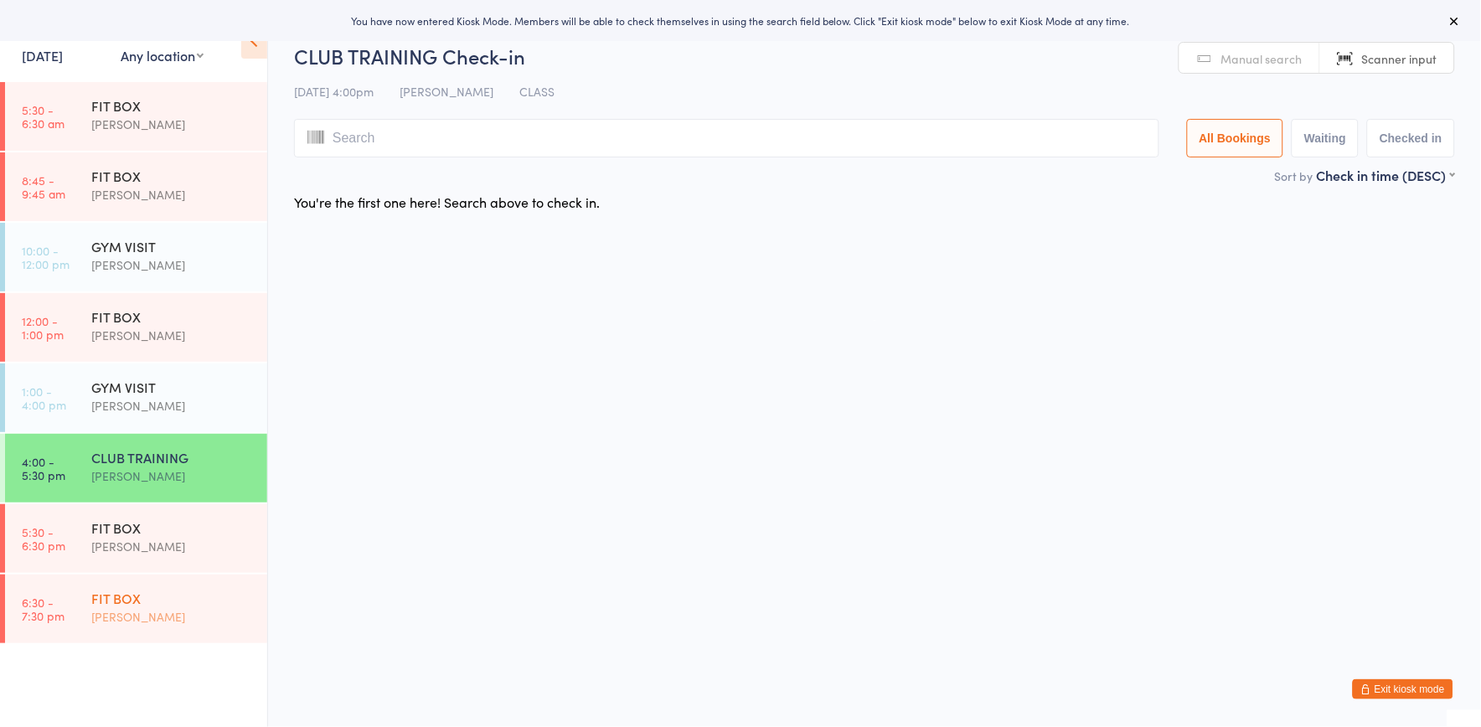
click at [178, 613] on div "[PERSON_NAME]" at bounding box center [172, 616] width 162 height 19
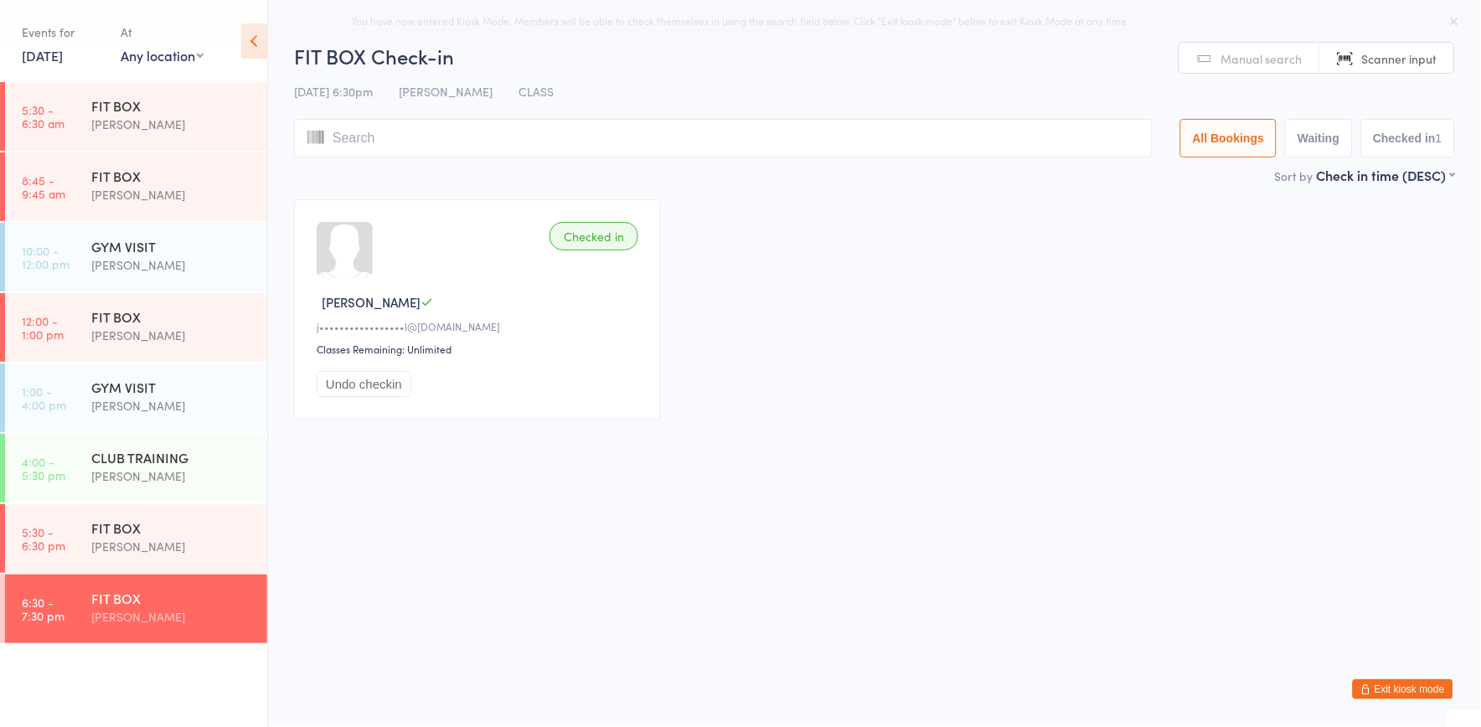
click at [1388, 51] on span "Scanner input" at bounding box center [1399, 58] width 75 height 17
click at [1387, 52] on span "Scanner input" at bounding box center [1399, 58] width 75 height 17
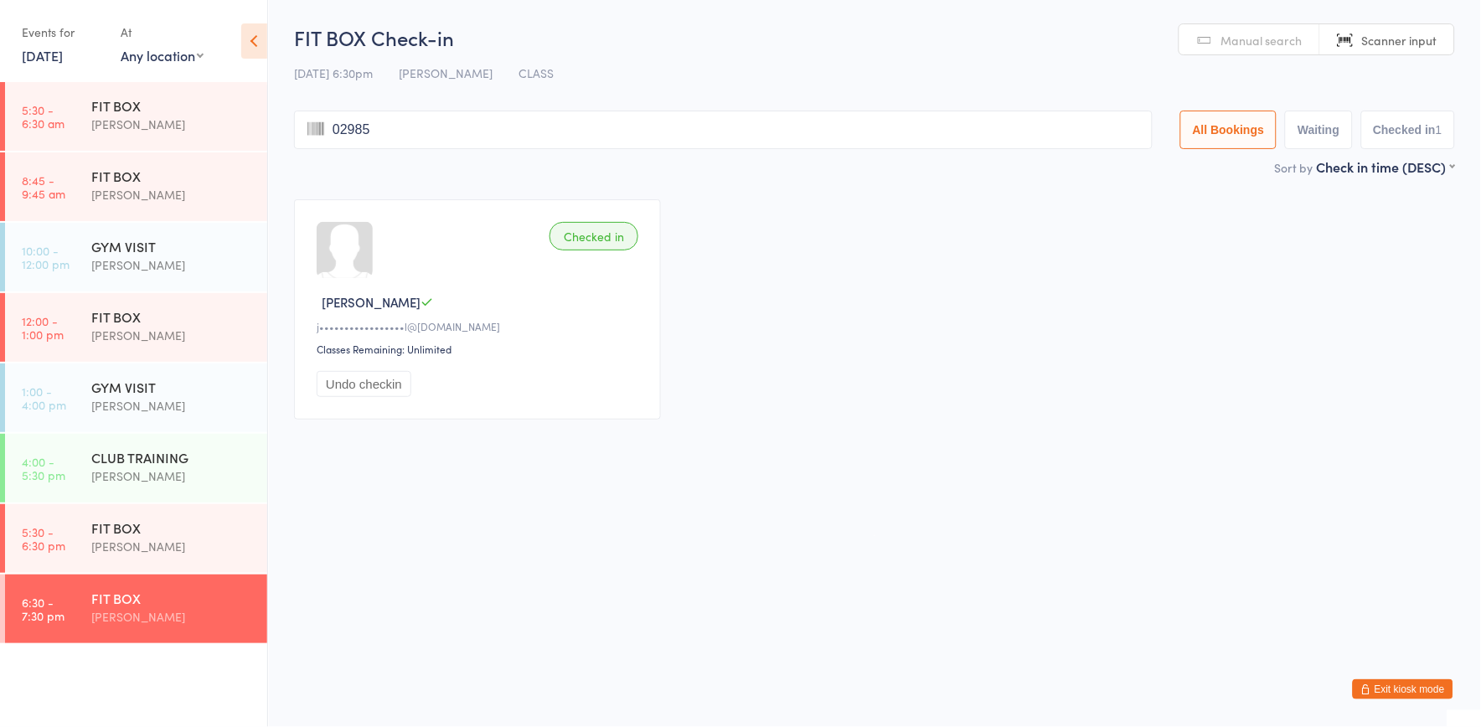
type input "02985"
type input "02645"
